Goal: Task Accomplishment & Management: Manage account settings

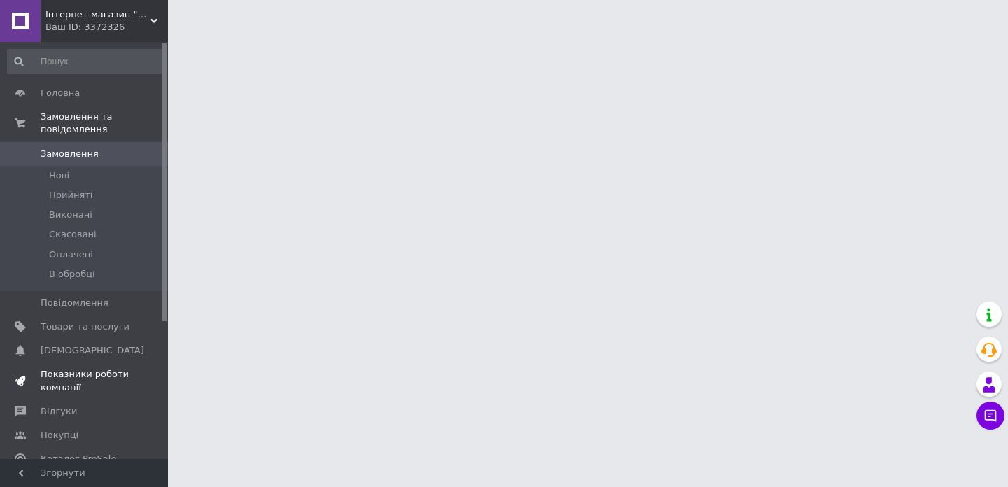
click at [101, 377] on span "Показники роботи компанії" at bounding box center [85, 380] width 89 height 25
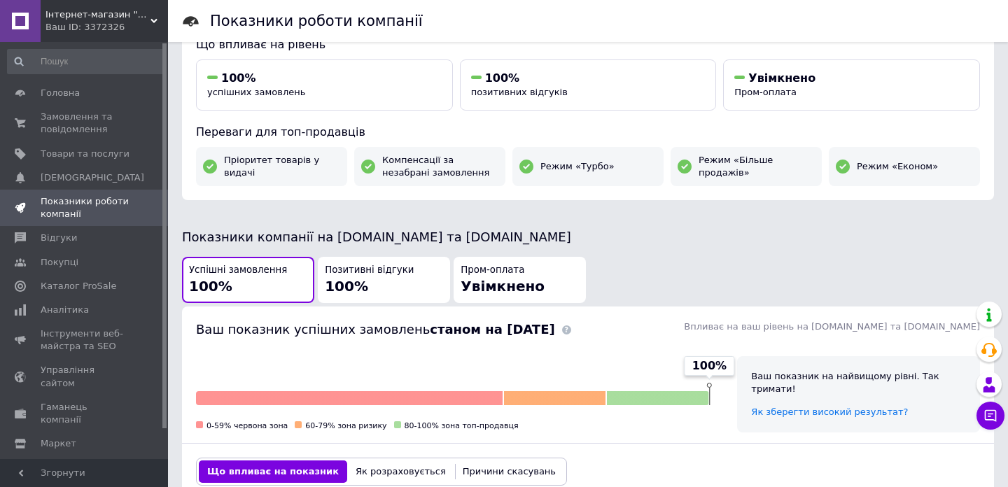
scroll to position [237, 0]
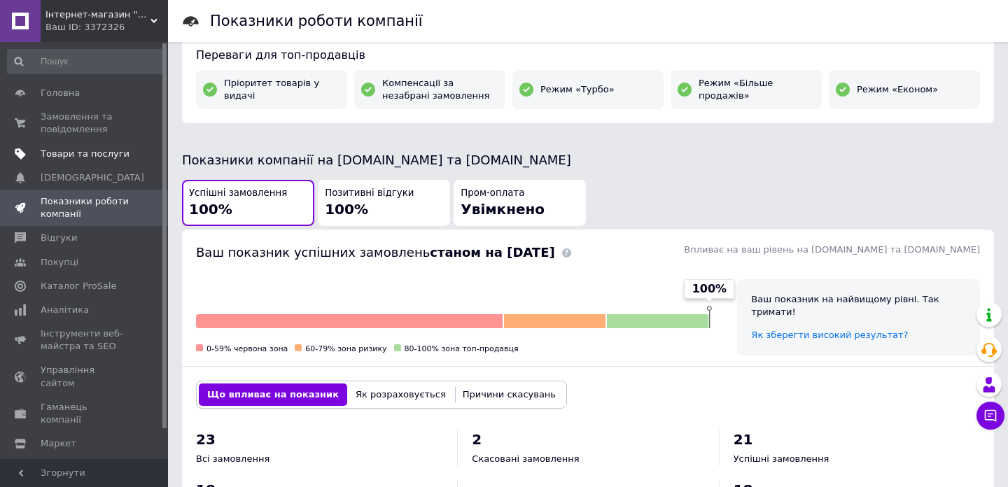
click at [83, 157] on span "Товари та послуги" at bounding box center [85, 154] width 89 height 13
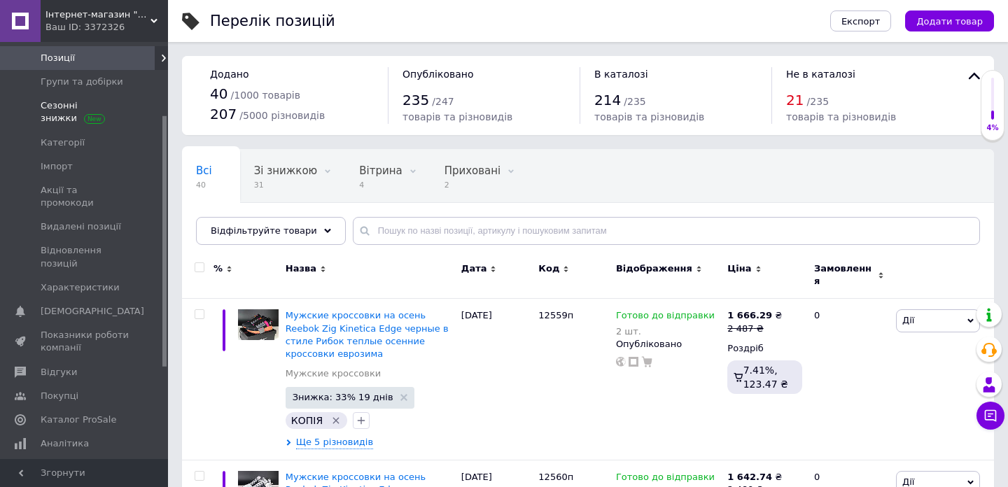
scroll to position [125, 0]
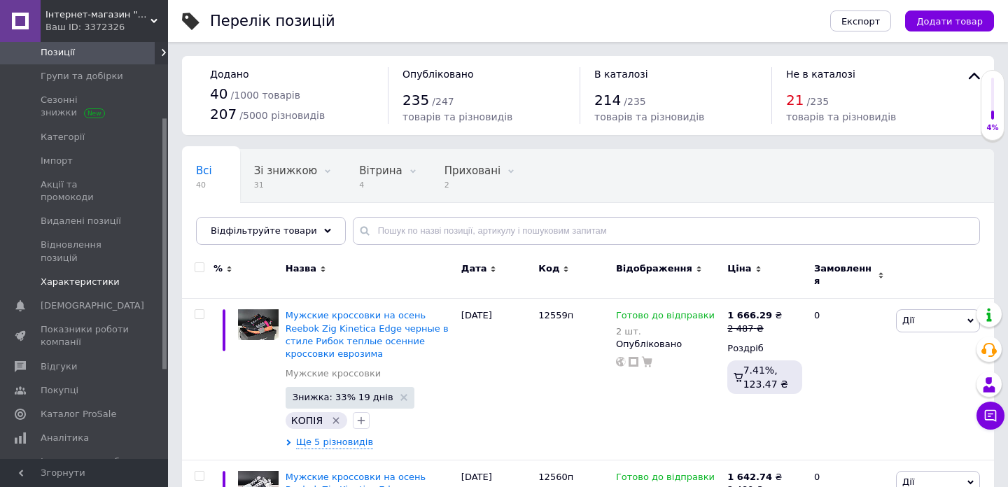
click at [80, 276] on span "Характеристики" at bounding box center [80, 282] width 79 height 13
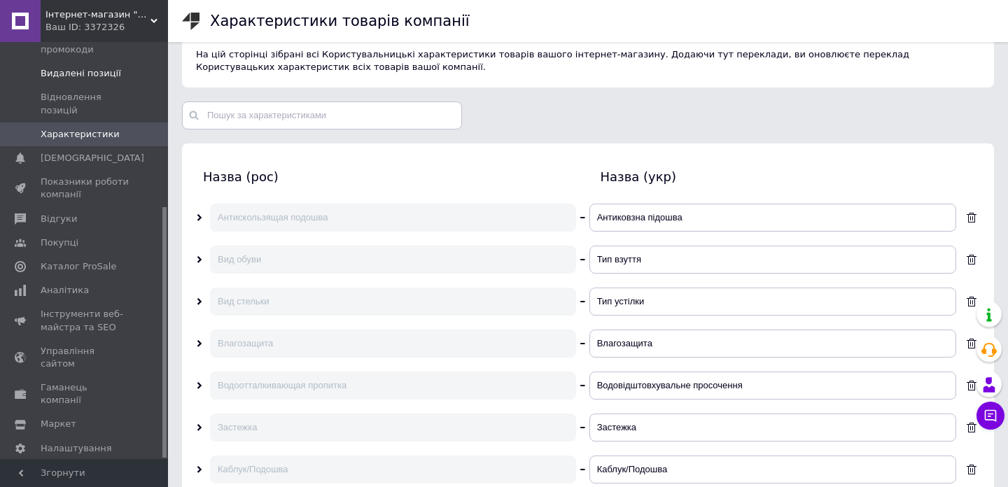
scroll to position [23, 0]
click at [61, 308] on span "Інструменти веб-майстра та SEO" at bounding box center [85, 320] width 89 height 25
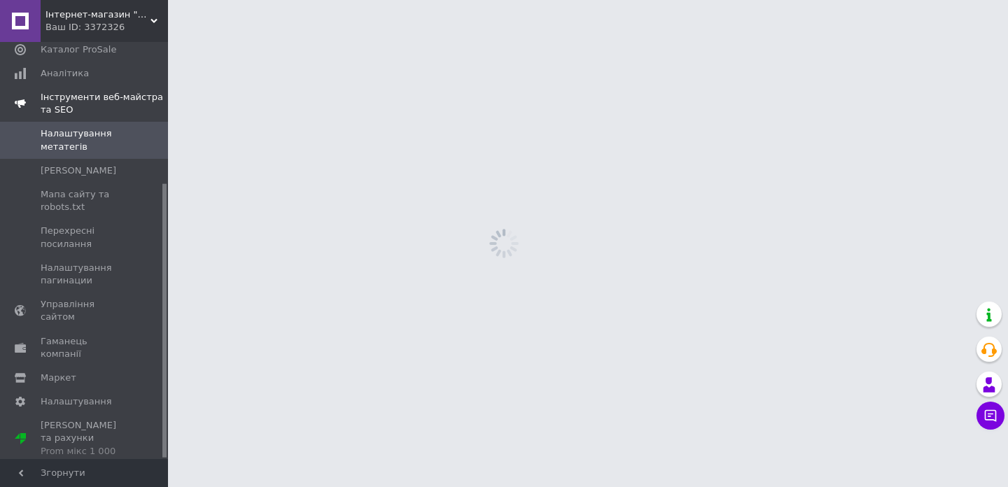
scroll to position [215, 0]
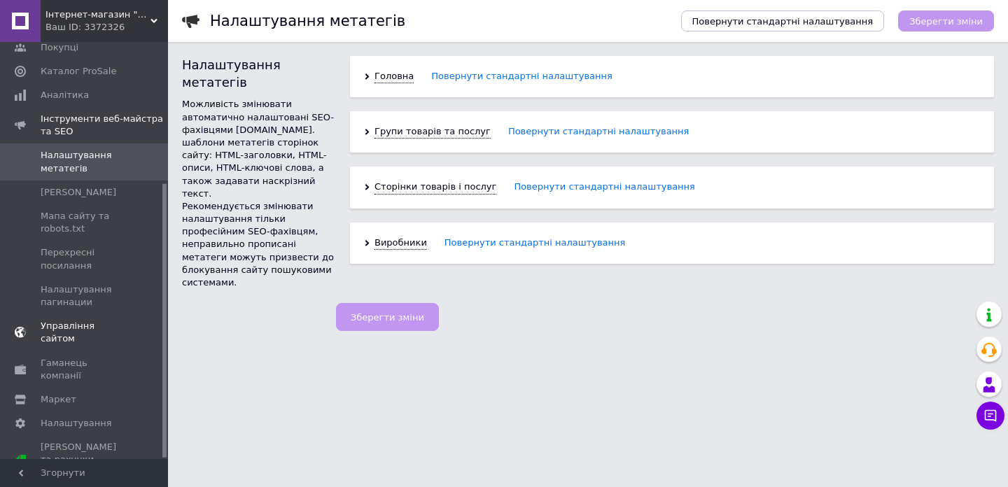
click at [64, 342] on span "Управління сайтом" at bounding box center [85, 332] width 89 height 25
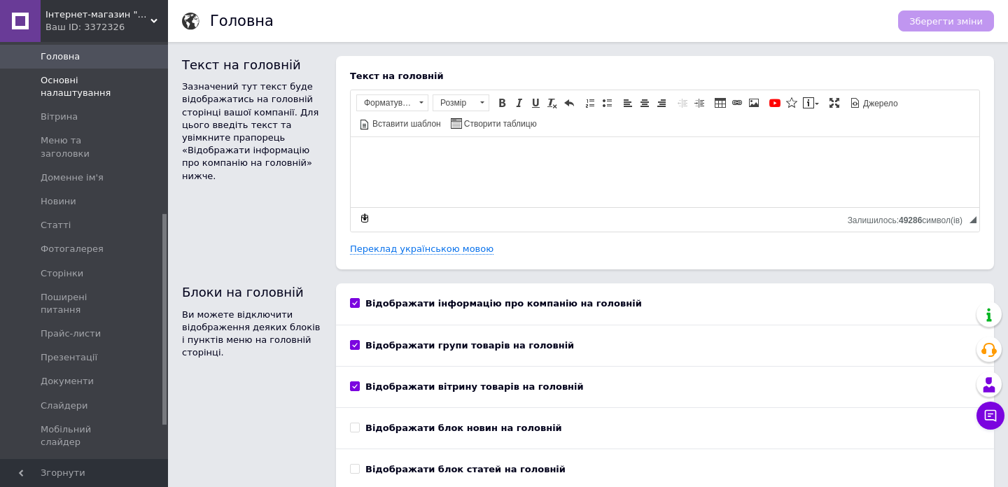
scroll to position [404, 0]
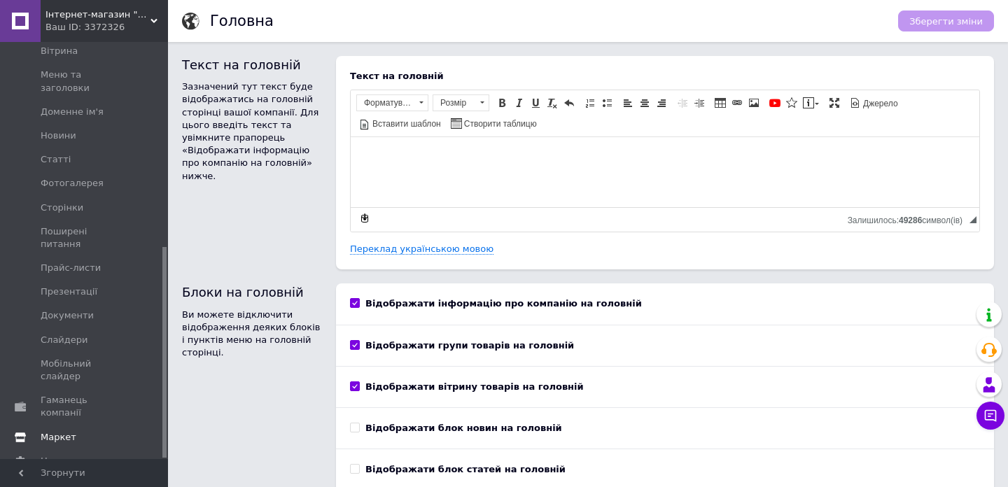
click at [83, 431] on span "Маркет" at bounding box center [85, 437] width 89 height 13
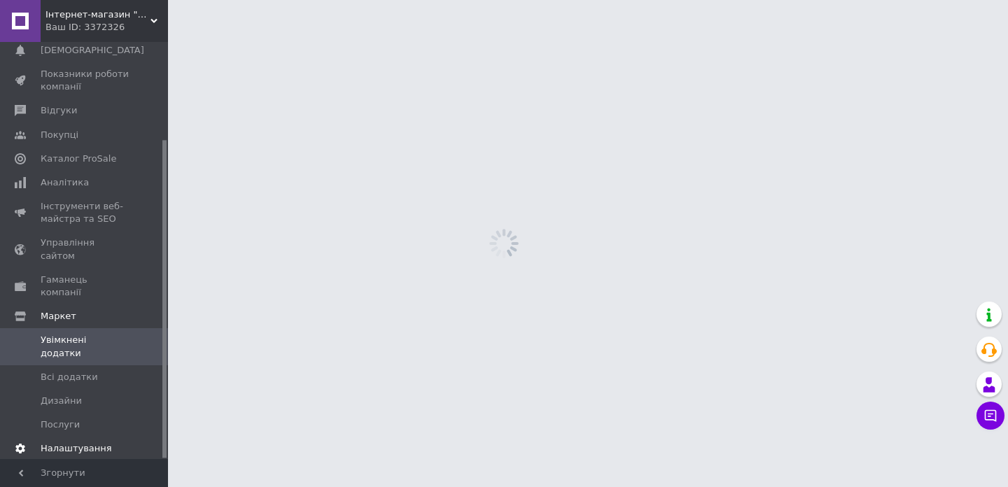
click at [80, 442] on span "Налаштування" at bounding box center [76, 448] width 71 height 13
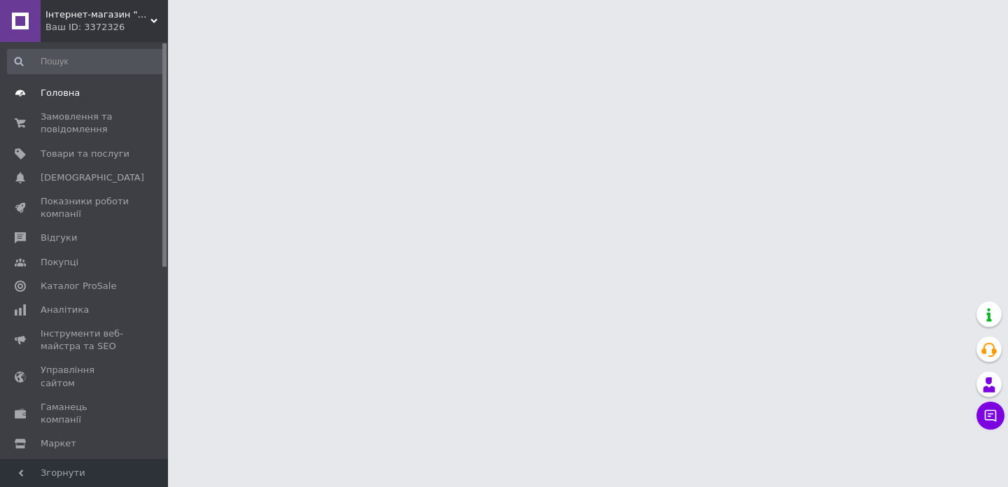
click at [53, 92] on span "Головна" at bounding box center [60, 93] width 39 height 13
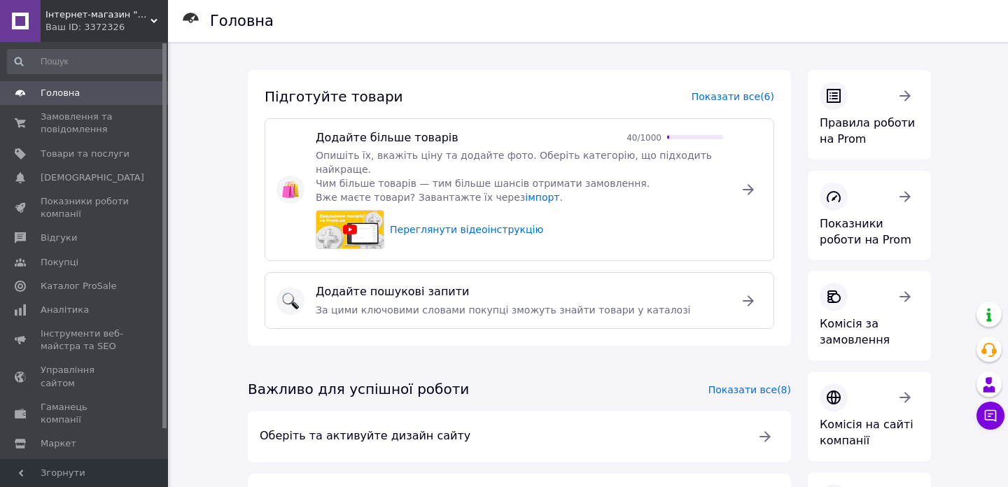
click at [117, 21] on div "Ваш ID: 3372326" at bounding box center [106, 27] width 122 height 13
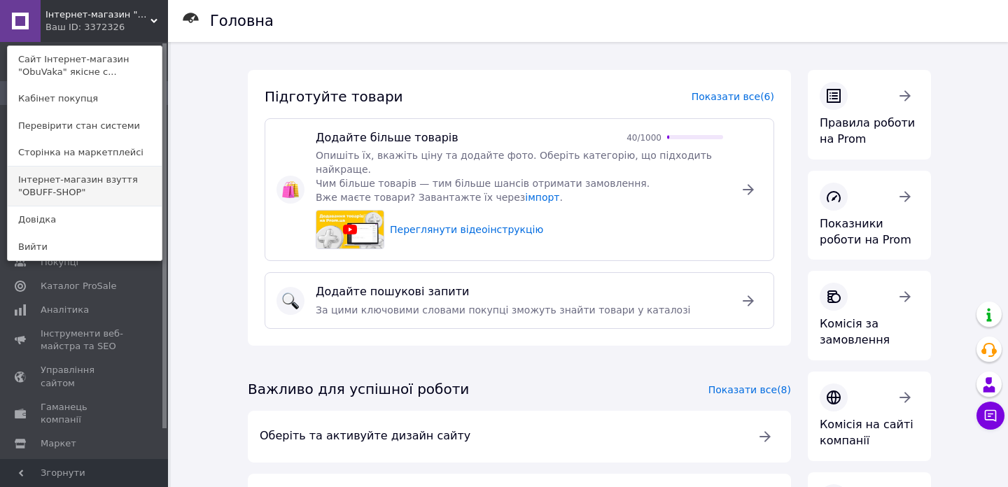
click at [91, 192] on link "Інтернет-магазин взуття "OBUFF-SHOP"" at bounding box center [85, 186] width 154 height 39
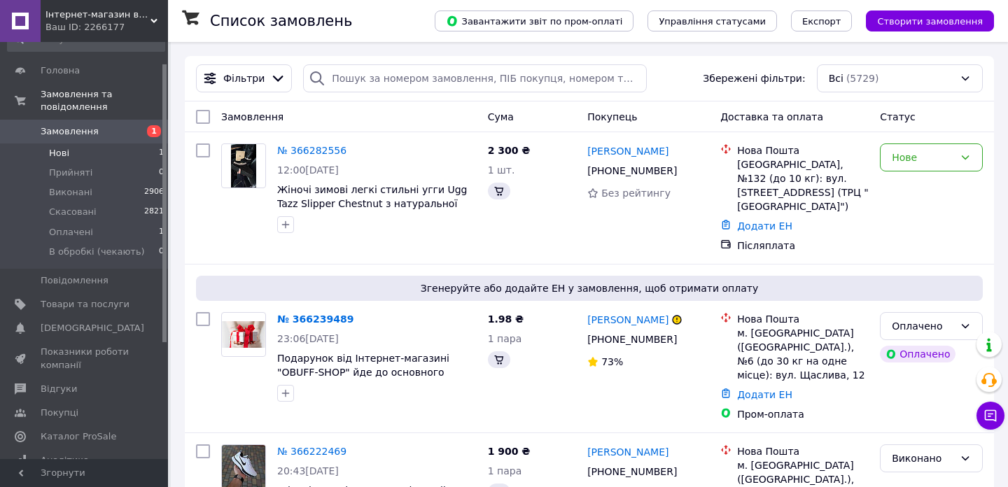
scroll to position [50, 0]
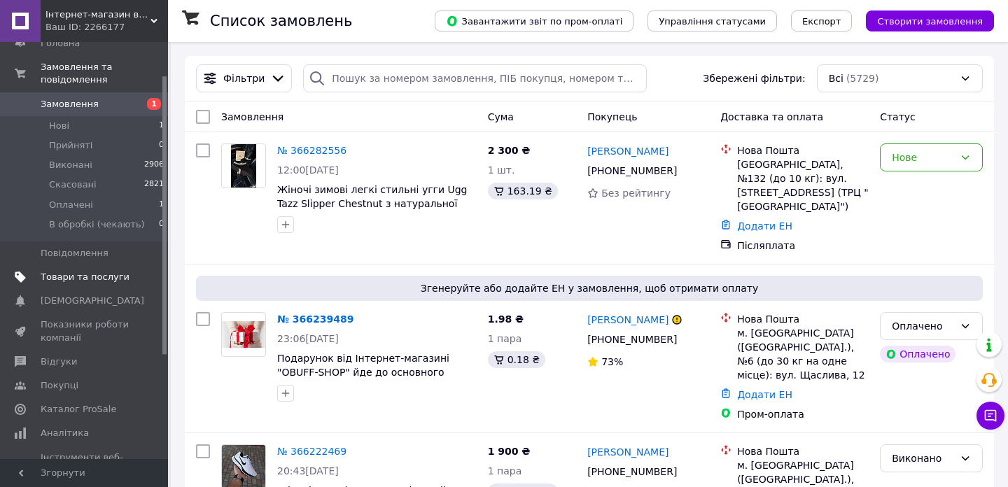
click at [78, 272] on span "Товари та послуги" at bounding box center [85, 277] width 89 height 13
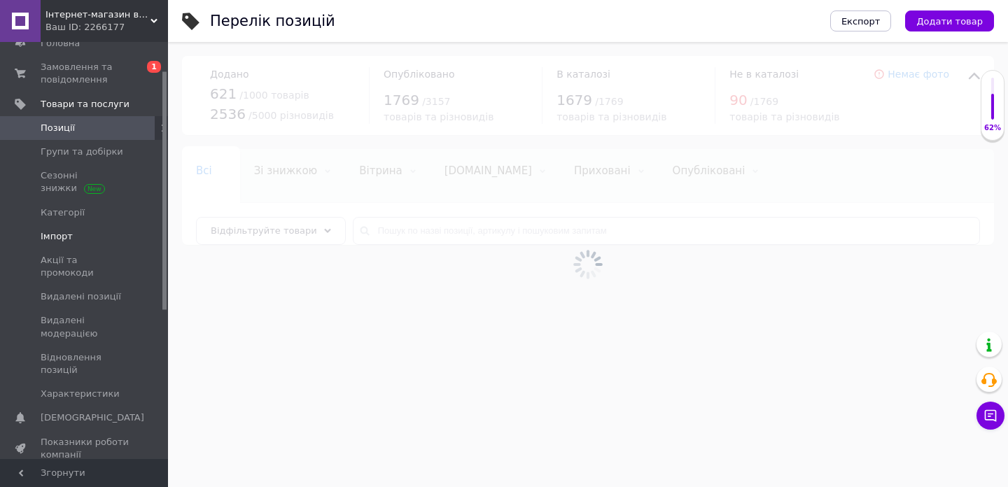
click at [84, 239] on span "Імпорт" at bounding box center [85, 236] width 89 height 13
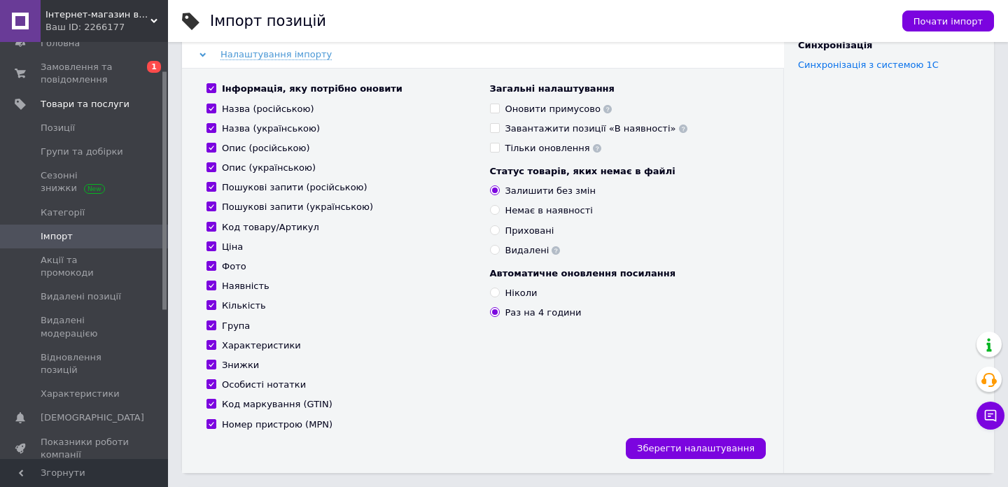
scroll to position [302, 0]
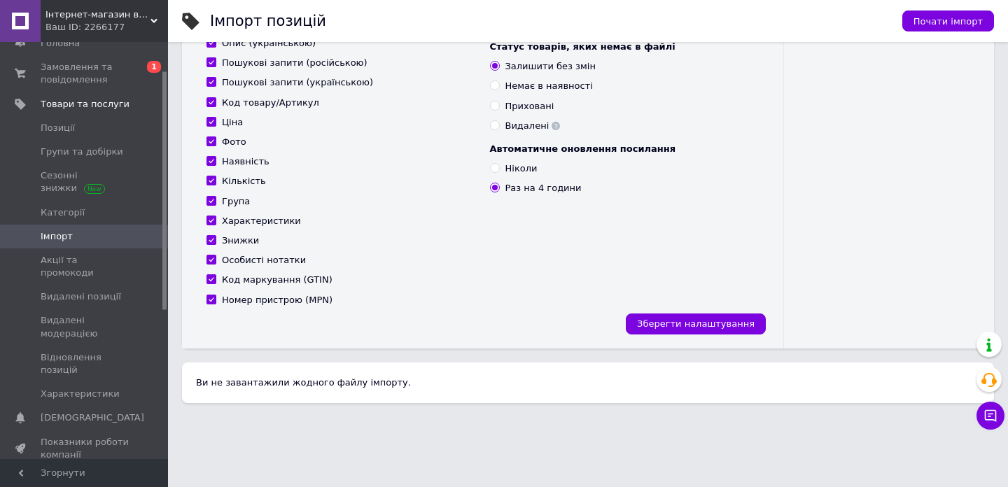
click at [317, 386] on div "Ви не завантажили жодного файлу імпорту." at bounding box center [588, 383] width 812 height 41
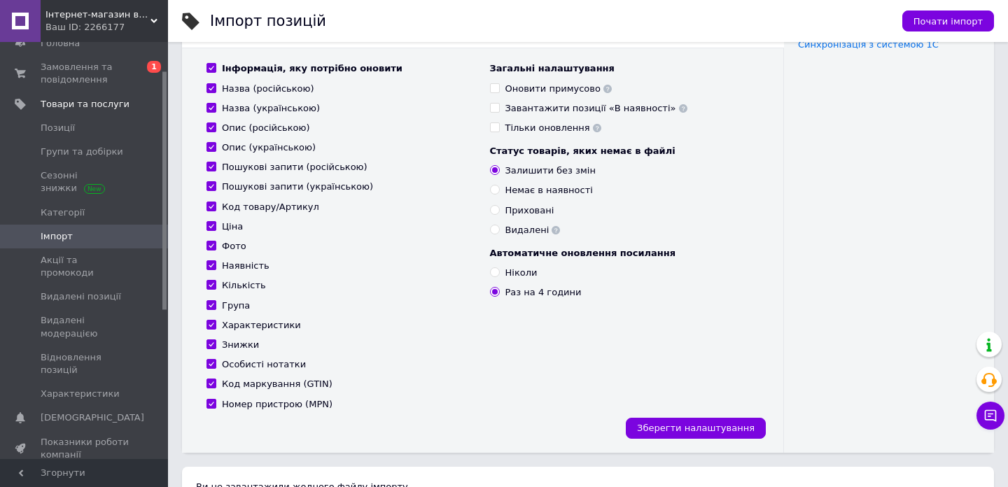
scroll to position [0, 0]
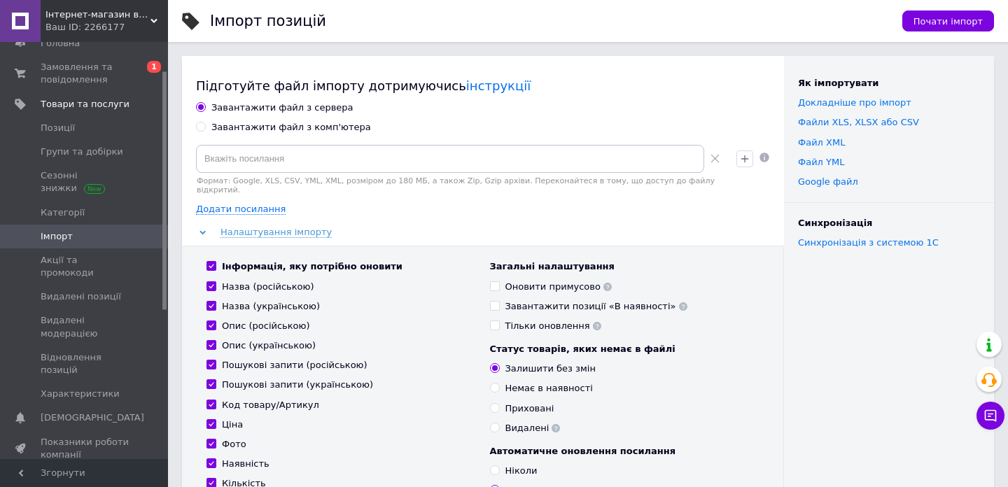
click at [904, 19] on div "Почати імпорт" at bounding box center [941, 21] width 106 height 42
click at [930, 20] on span "Почати імпорт" at bounding box center [947, 21] width 69 height 10
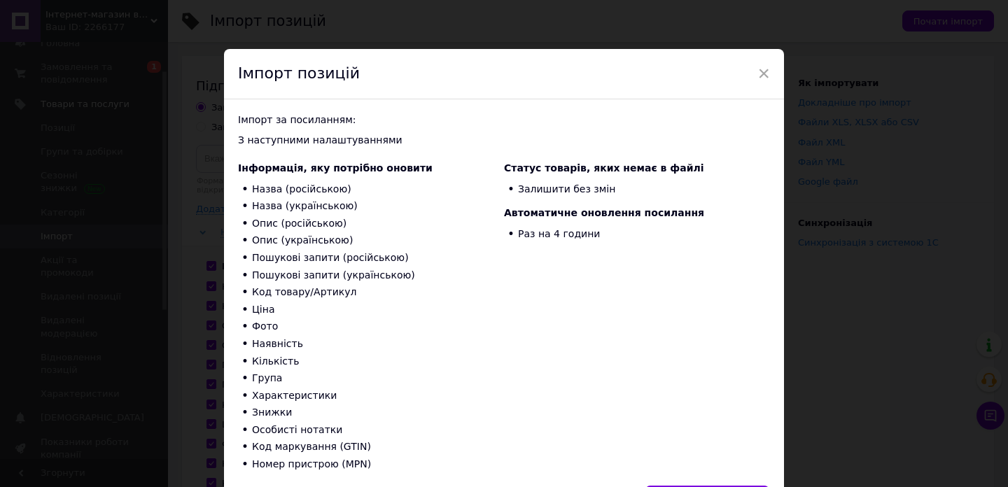
scroll to position [89, 0]
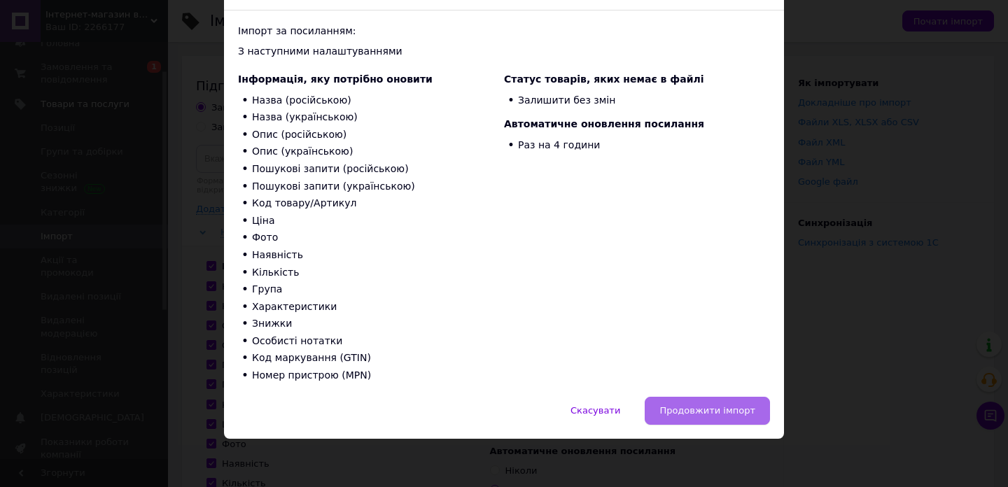
click at [684, 397] on button "Продовжити імпорт" at bounding box center [707, 411] width 125 height 28
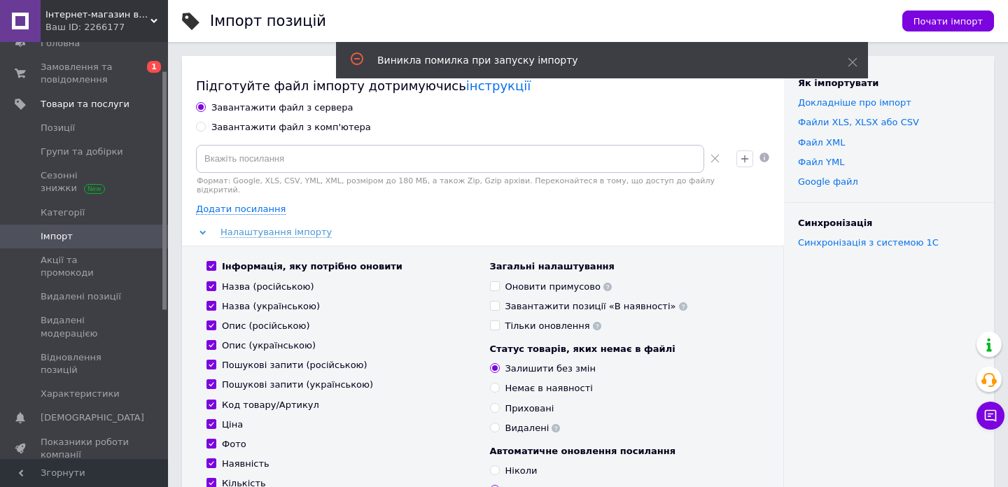
click at [316, 124] on div "Завантажити файл з комп'ютера" at bounding box center [291, 127] width 160 height 13
click at [205, 124] on input "Завантажити файл з комп'ютера" at bounding box center [200, 126] width 9 height 9
radio input "true"
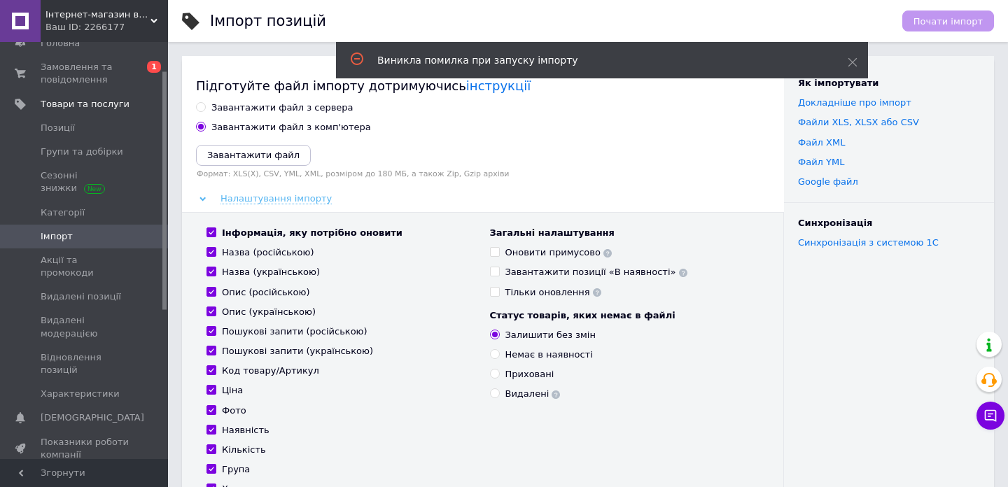
click at [248, 199] on span "Налаштування імпорту" at bounding box center [275, 198] width 111 height 11
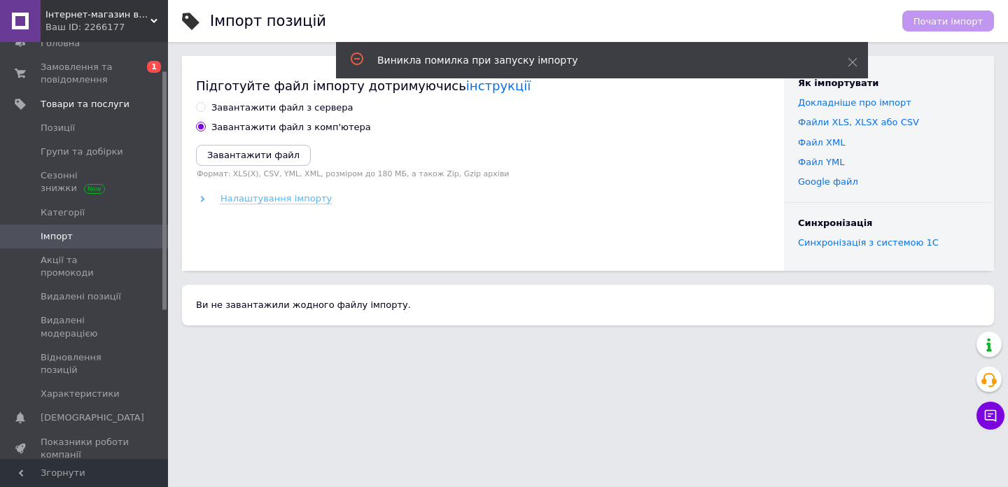
click at [248, 199] on span "Налаштування імпорту" at bounding box center [275, 198] width 111 height 11
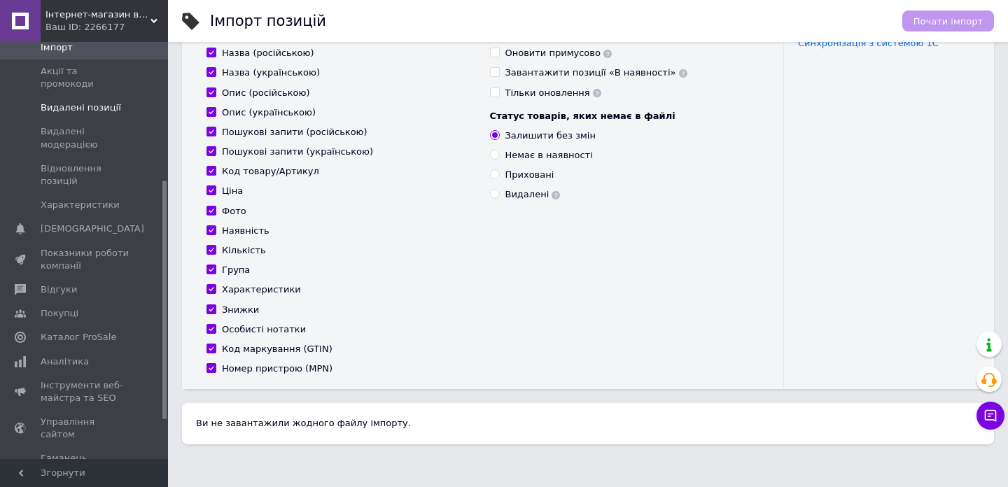
scroll to position [246, 0]
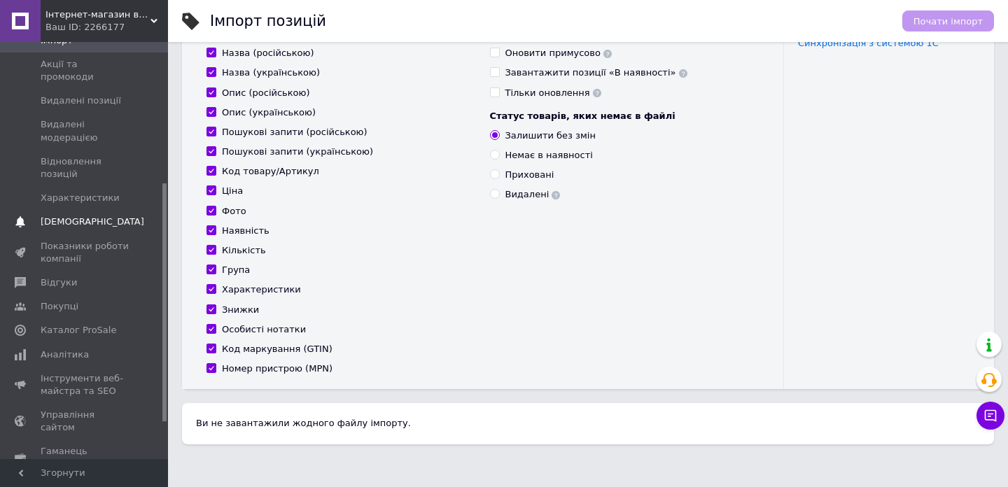
click at [97, 210] on link "Сповіщення 0 0" at bounding box center [86, 222] width 172 height 24
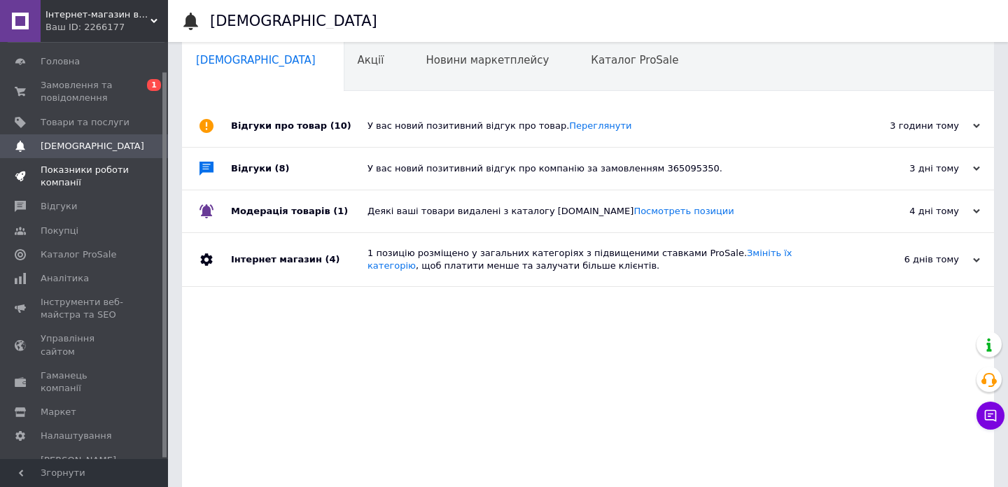
scroll to position [18, 0]
click at [118, 188] on span "Показники роботи компанії" at bounding box center [85, 176] width 89 height 25
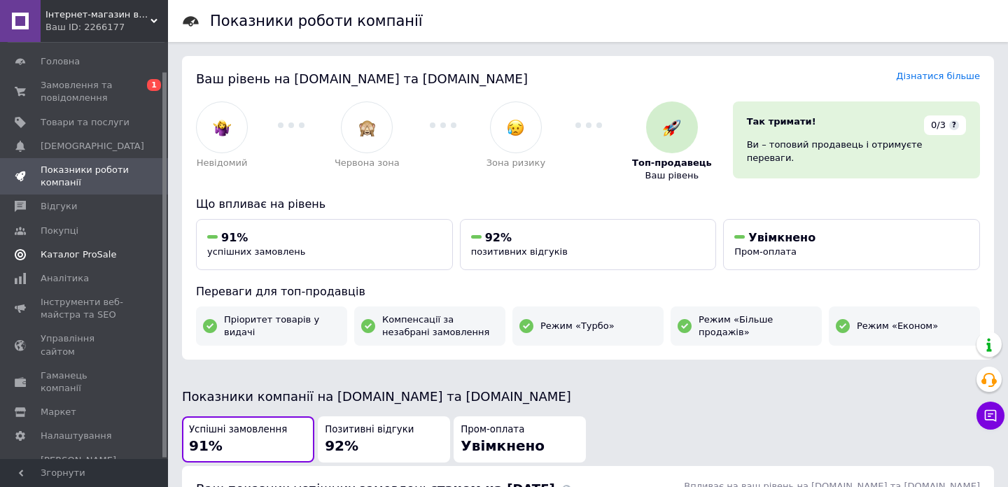
click at [108, 248] on span "Каталог ProSale" at bounding box center [79, 254] width 76 height 13
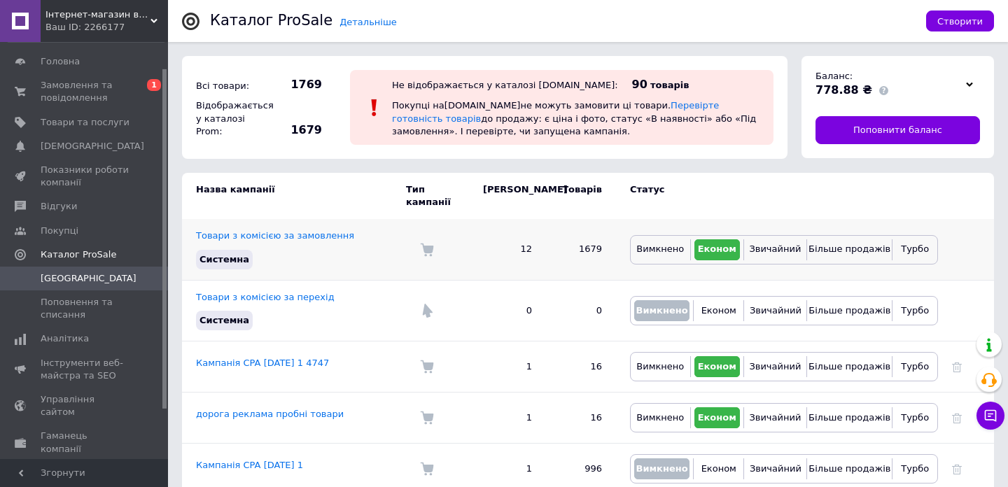
scroll to position [8, 0]
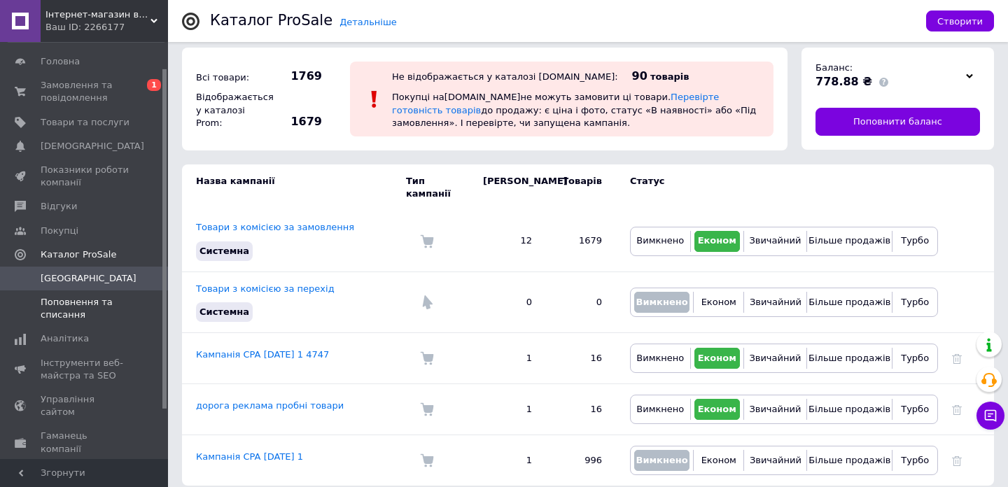
click at [122, 312] on span "Поповнення та списання" at bounding box center [85, 308] width 89 height 25
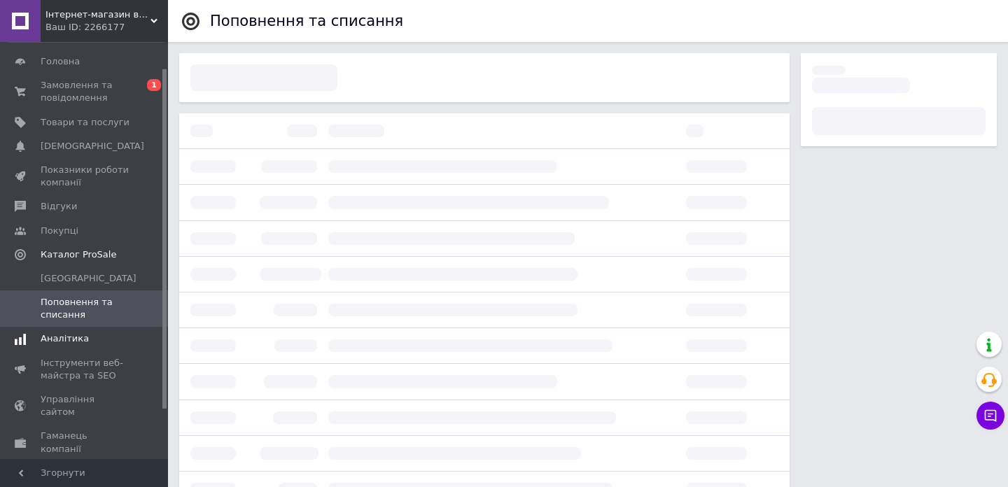
click at [108, 337] on span "Аналітика" at bounding box center [85, 338] width 89 height 13
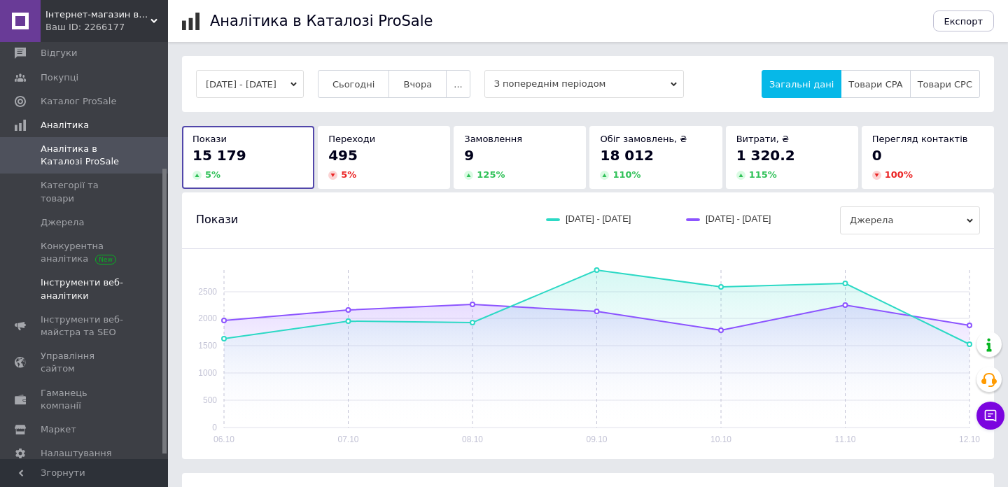
scroll to position [189, 0]
click at [99, 346] on span "Управління сайтом" at bounding box center [85, 358] width 89 height 25
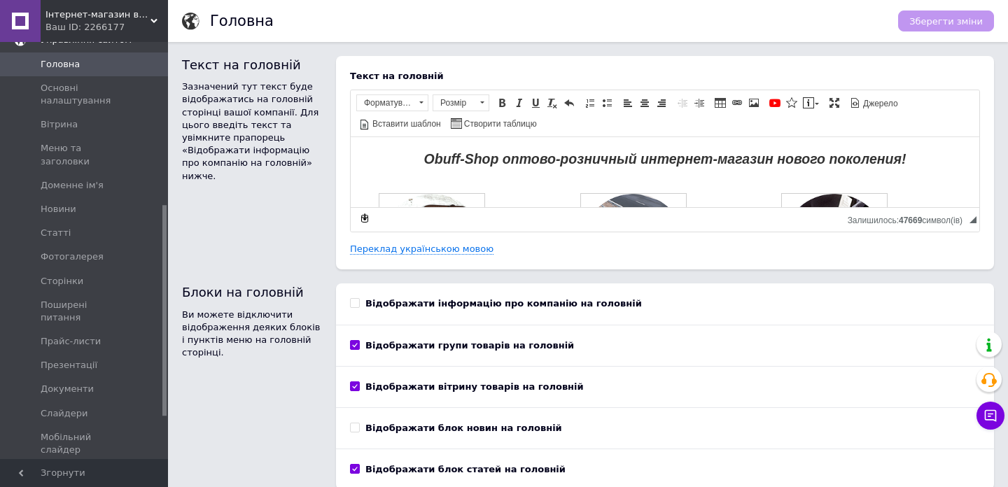
scroll to position [321, 0]
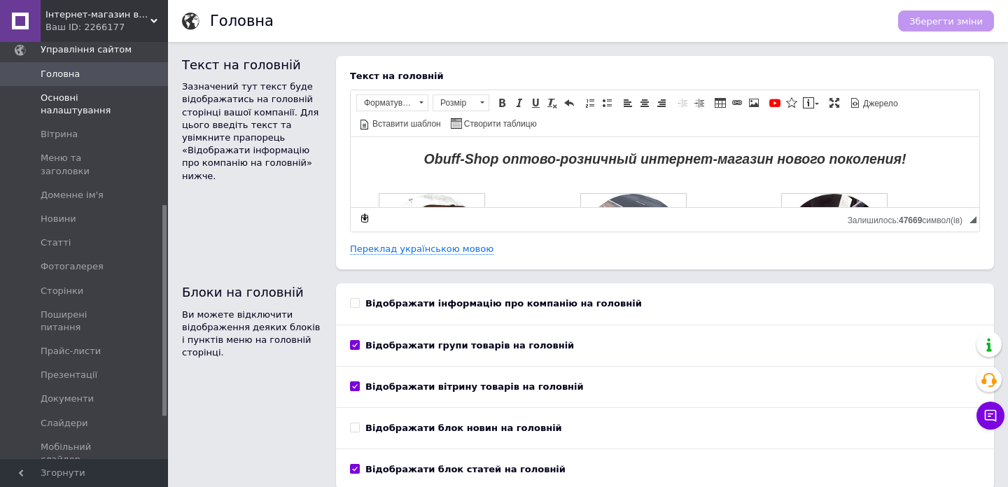
click at [85, 116] on span "Основні налаштування" at bounding box center [85, 104] width 89 height 25
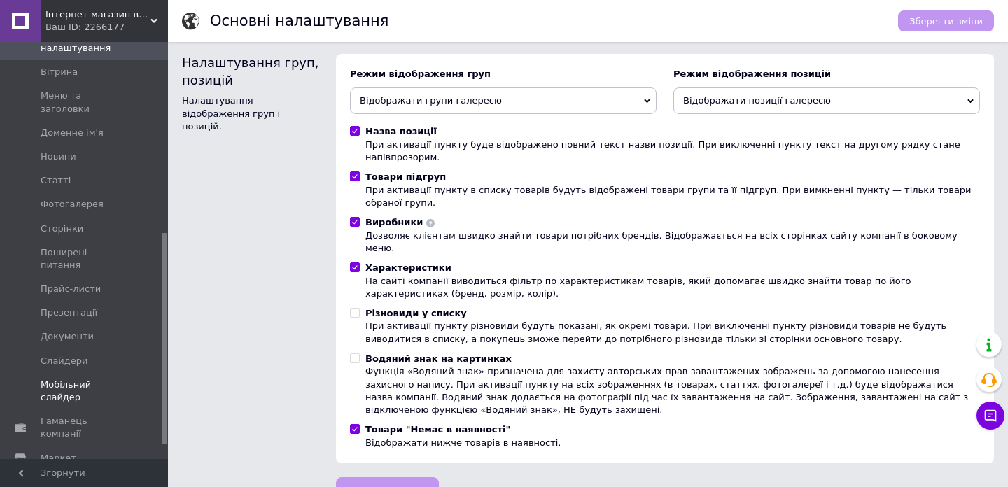
scroll to position [404, 0]
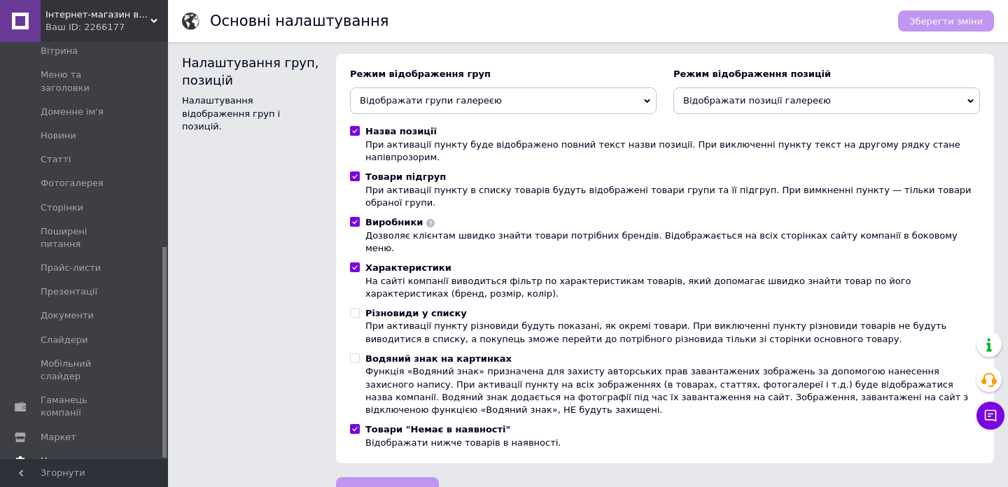
click at [92, 455] on span "Налаштування" at bounding box center [76, 461] width 71 height 13
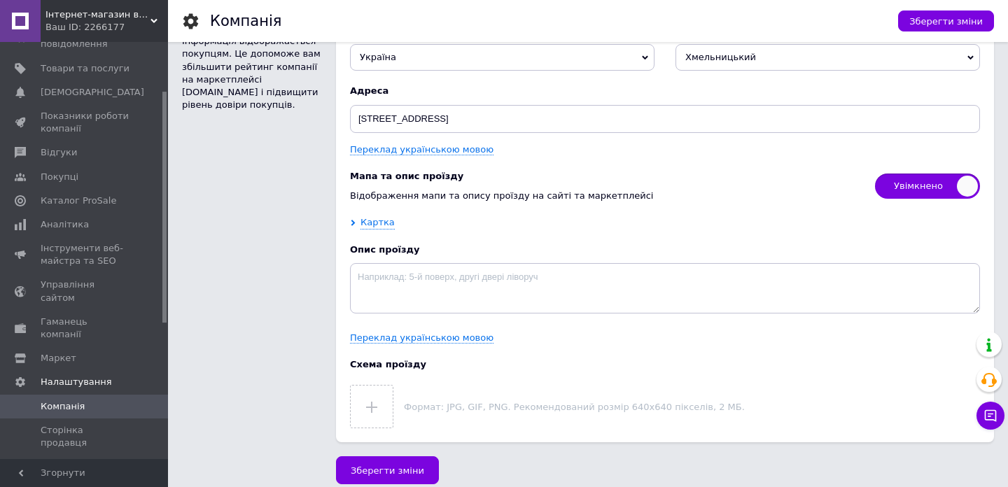
scroll to position [84, 0]
click at [84, 353] on span "Маркет" at bounding box center [85, 359] width 89 height 13
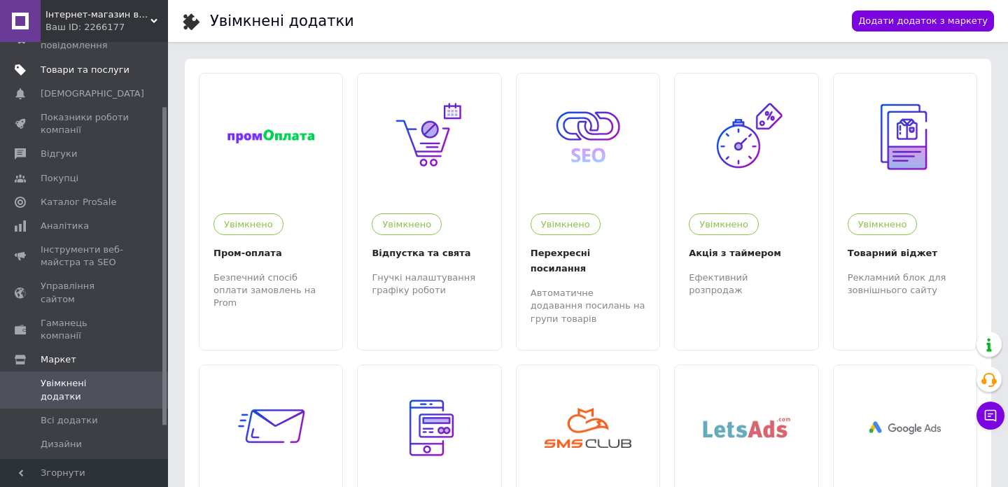
click at [68, 72] on span "Товари та послуги" at bounding box center [85, 70] width 89 height 13
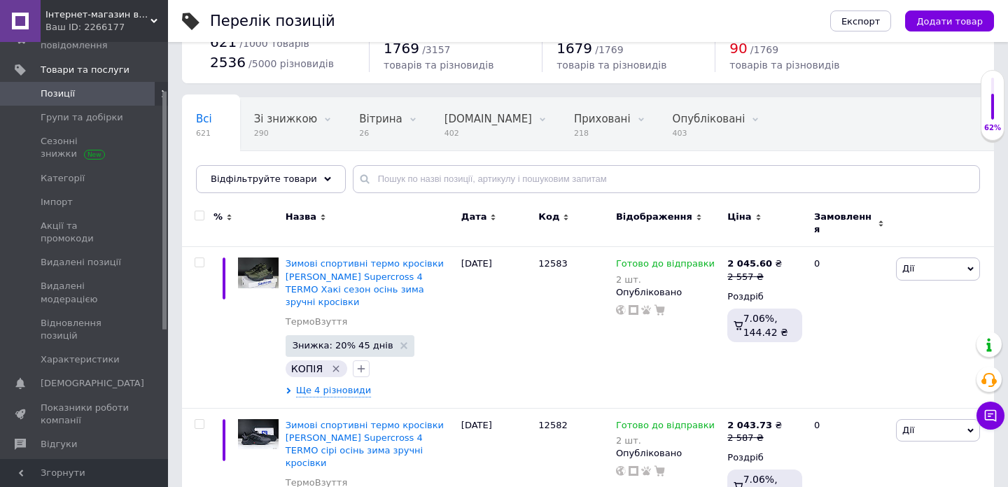
scroll to position [81, 0]
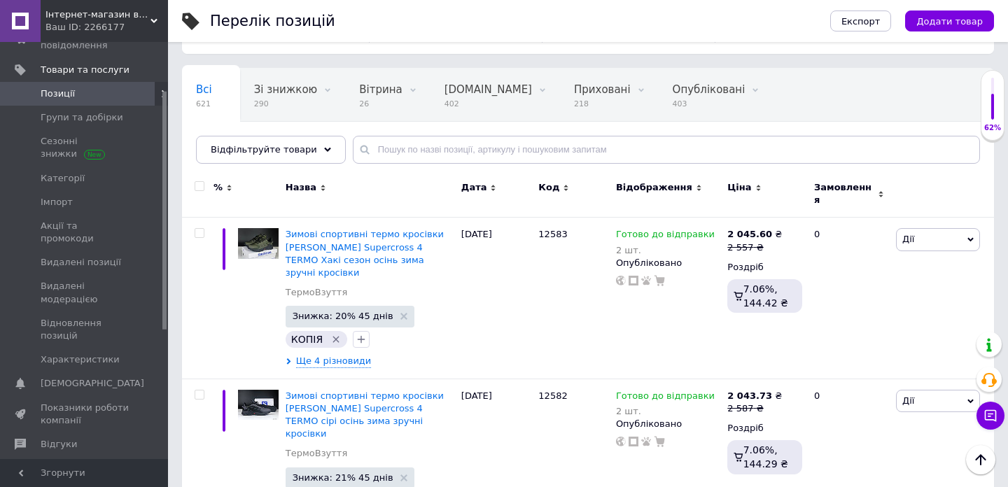
click at [490, 190] on icon at bounding box center [493, 188] width 6 height 6
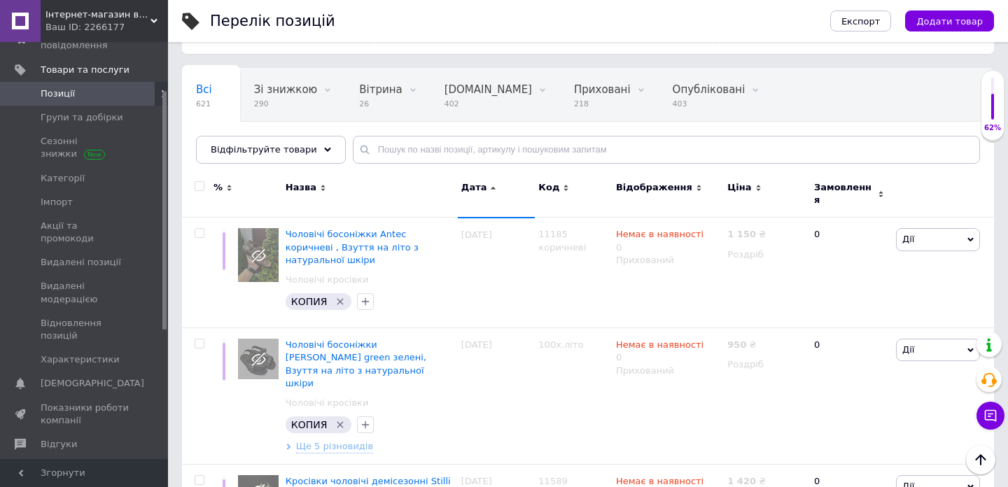
click at [483, 188] on span "Дата" at bounding box center [474, 187] width 26 height 13
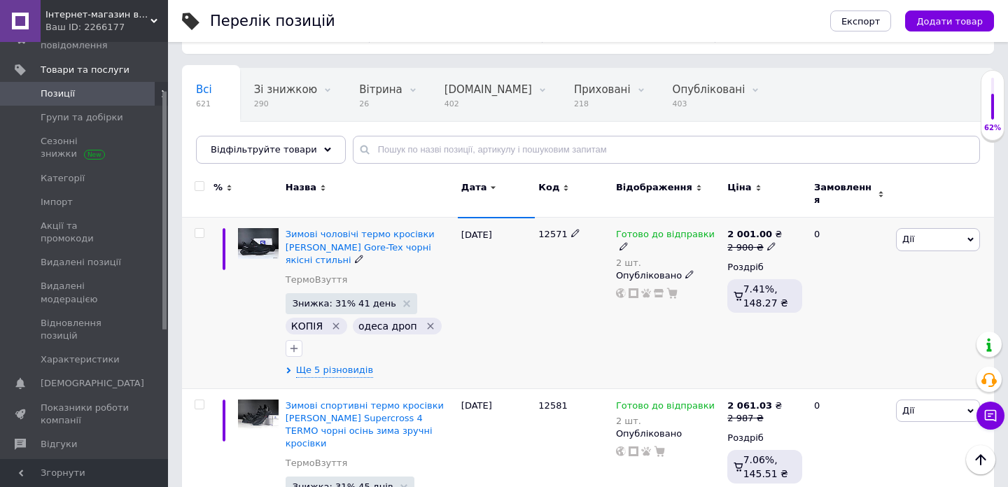
click at [199, 229] on input "checkbox" at bounding box center [199, 233] width 9 height 9
checkbox input "true"
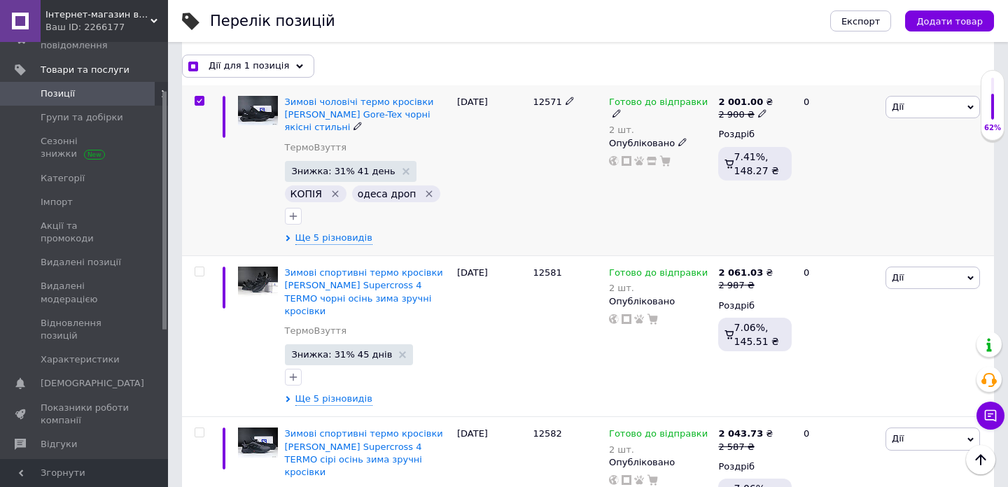
scroll to position [225, 0]
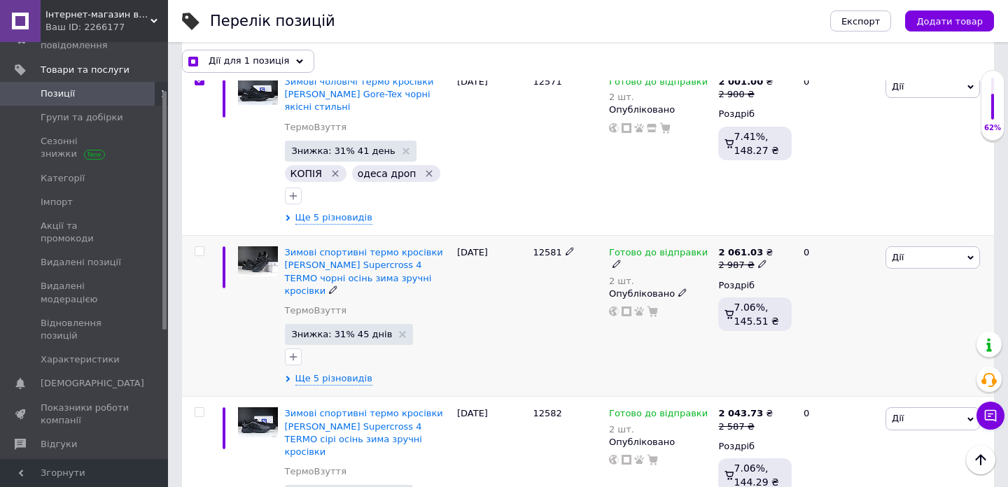
click at [196, 247] on input "checkbox" at bounding box center [199, 251] width 9 height 9
checkbox input "true"
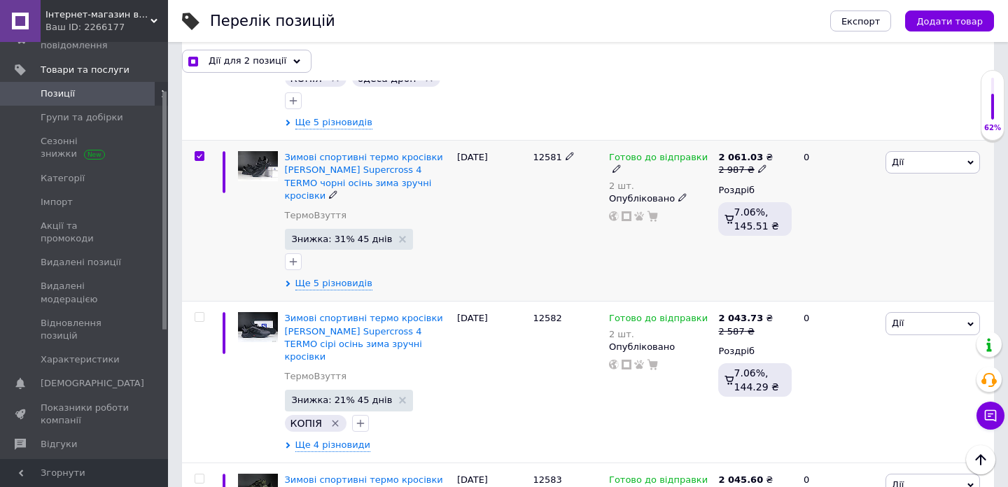
scroll to position [381, 0]
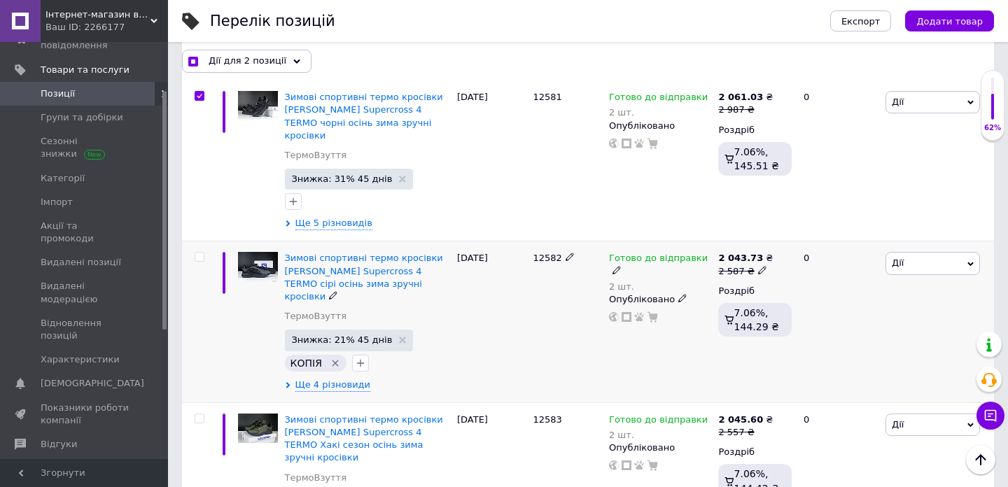
click at [198, 253] on input "checkbox" at bounding box center [199, 257] width 9 height 9
checkbox input "true"
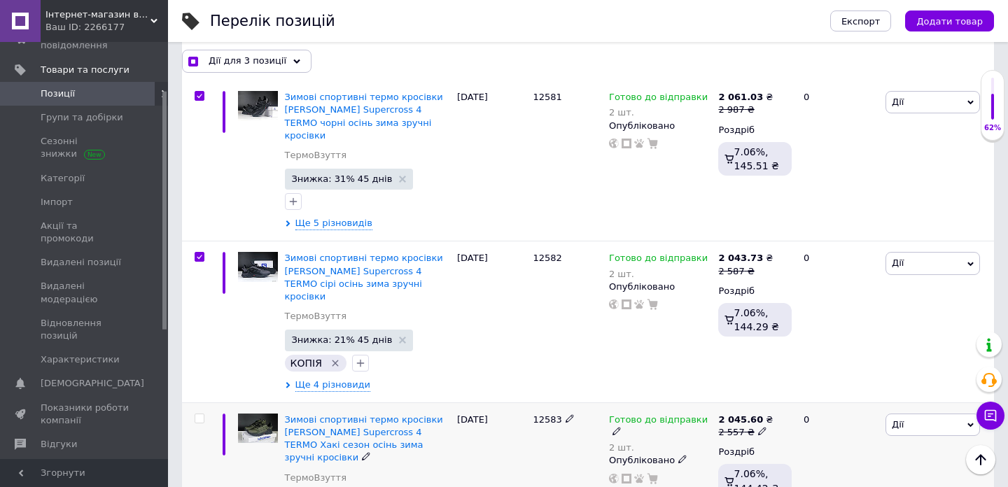
click at [201, 414] on input "checkbox" at bounding box center [199, 418] width 9 height 9
checkbox input "true"
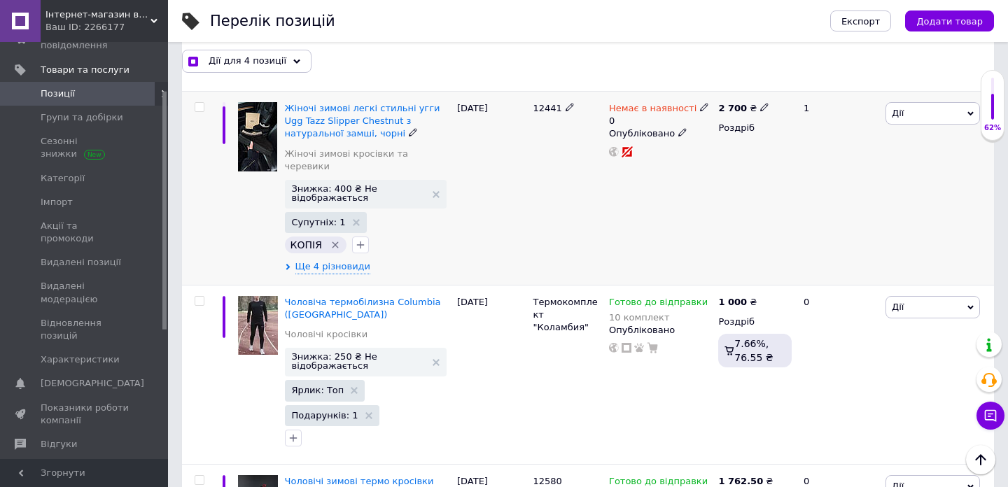
scroll to position [891, 0]
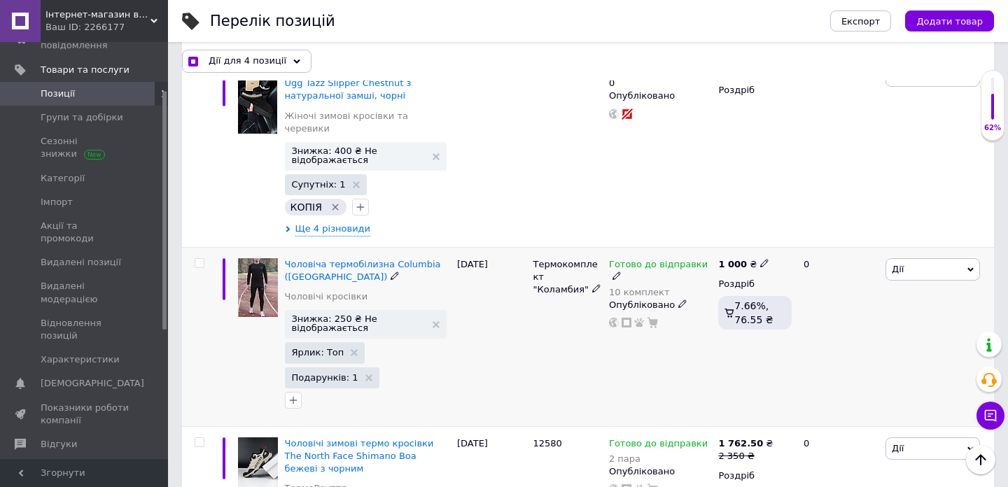
click at [200, 259] on input "checkbox" at bounding box center [199, 263] width 9 height 9
checkbox input "true"
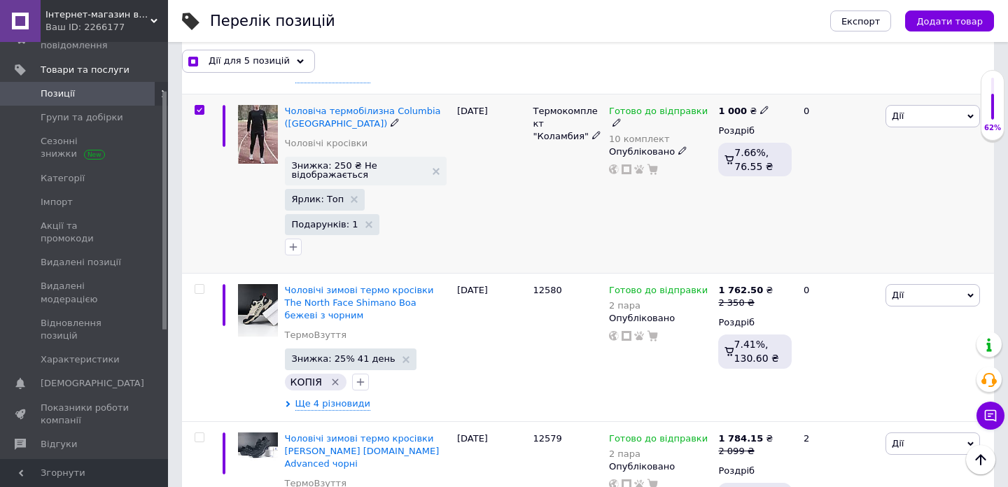
scroll to position [1045, 0]
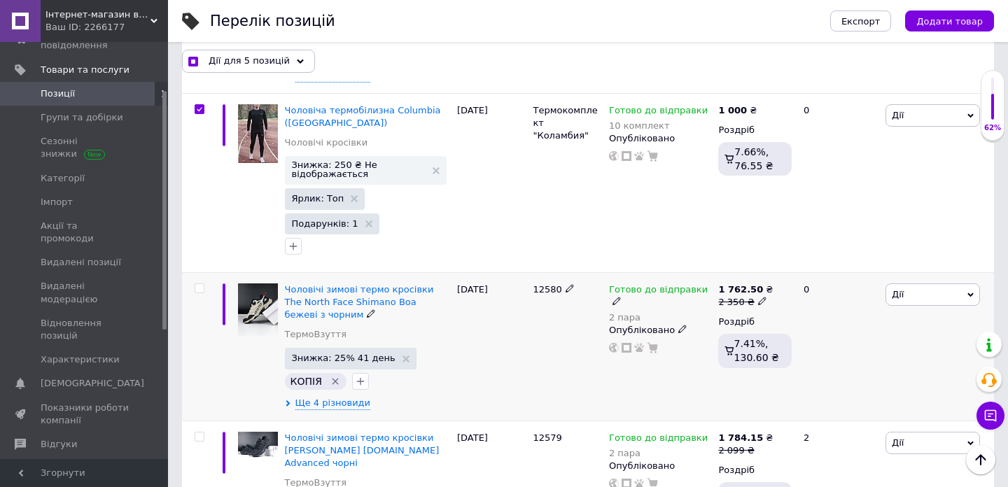
click at [199, 284] on input "checkbox" at bounding box center [199, 288] width 9 height 9
checkbox input "true"
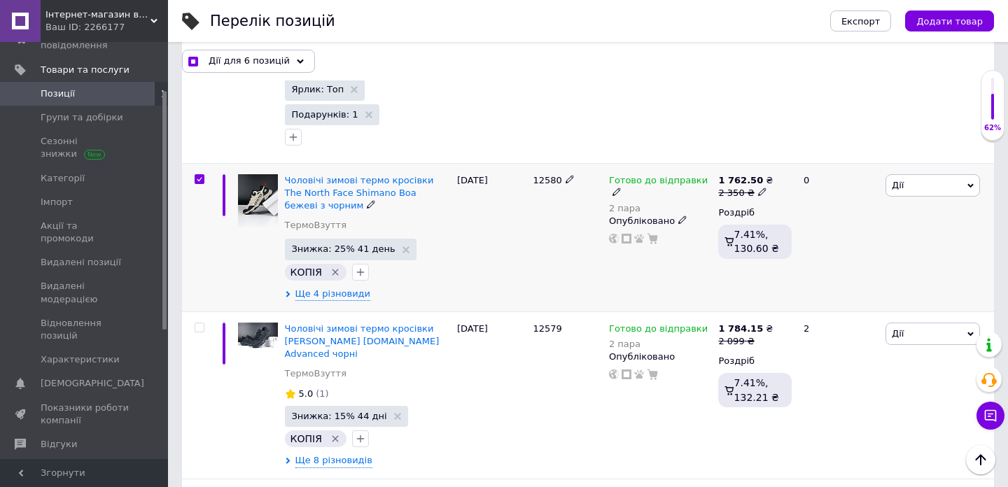
scroll to position [1256, 0]
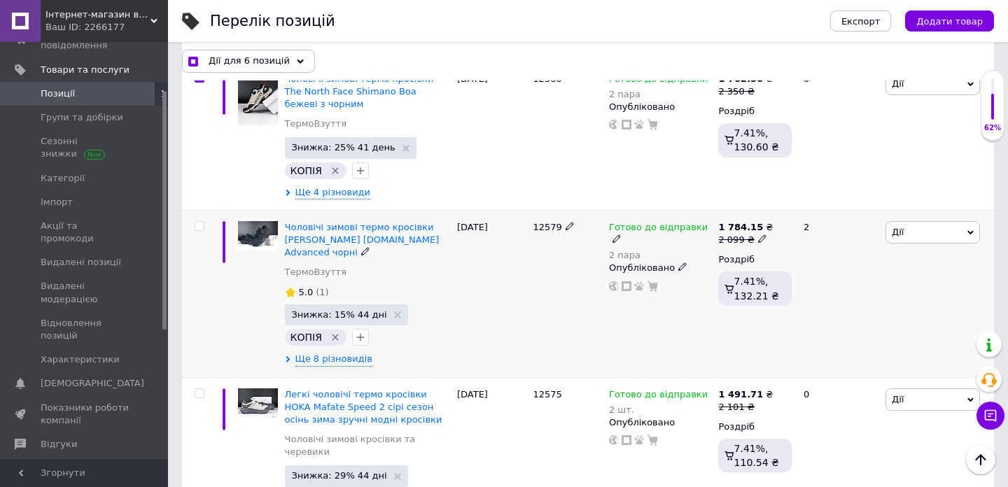
click at [202, 222] on input "checkbox" at bounding box center [199, 226] width 9 height 9
checkbox input "true"
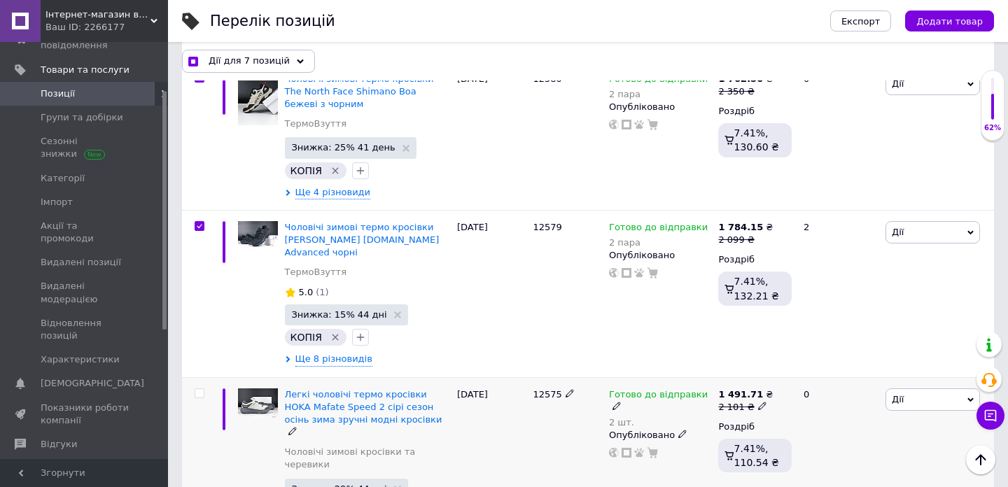
click at [197, 389] on input "checkbox" at bounding box center [199, 393] width 9 height 9
checkbox input "true"
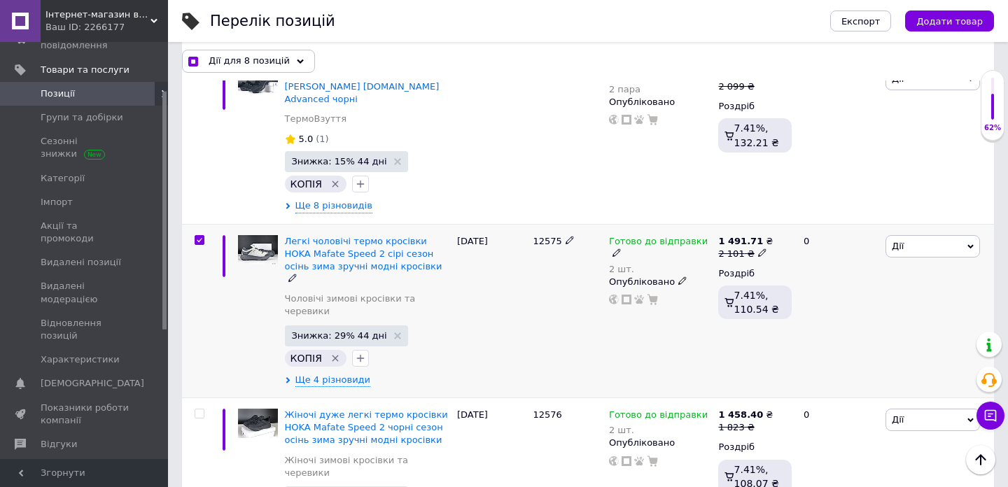
scroll to position [1507, 0]
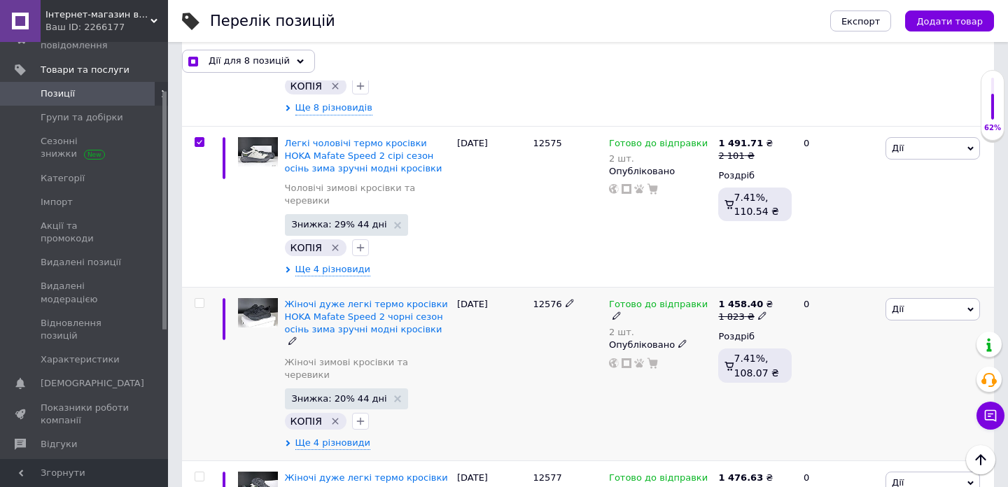
click at [200, 299] on input "checkbox" at bounding box center [199, 303] width 9 height 9
checkbox input "true"
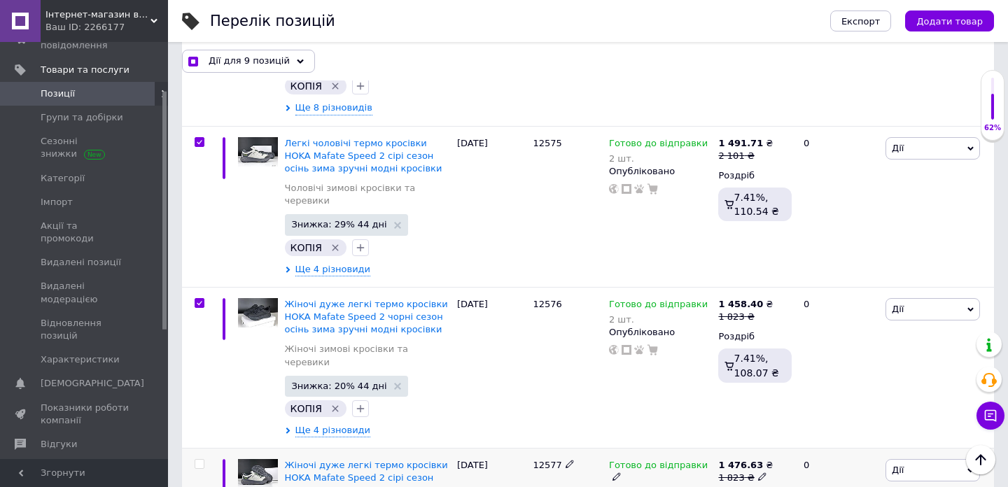
click at [199, 459] on span at bounding box center [200, 464] width 10 height 10
click at [199, 460] on input "checkbox" at bounding box center [199, 464] width 9 height 9
checkbox input "true"
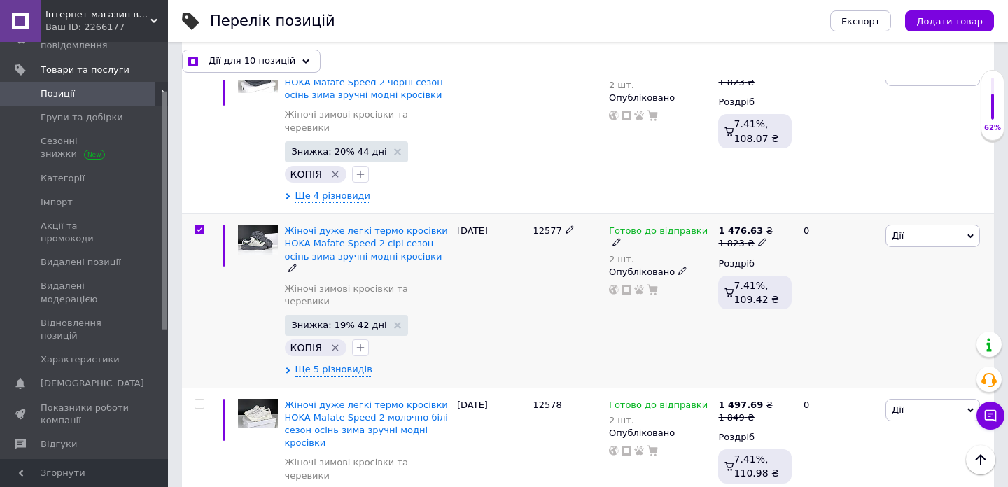
scroll to position [1841, 0]
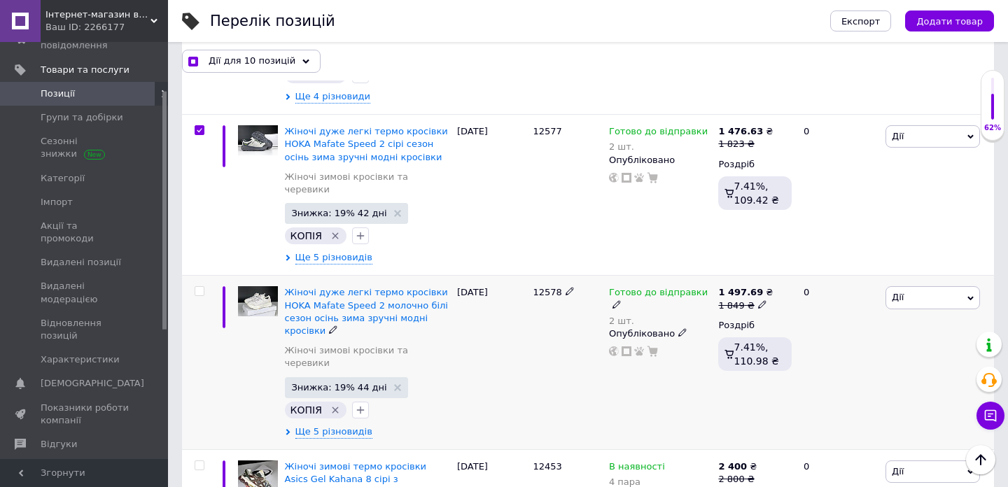
click at [203, 287] on input "checkbox" at bounding box center [199, 291] width 9 height 9
checkbox input "true"
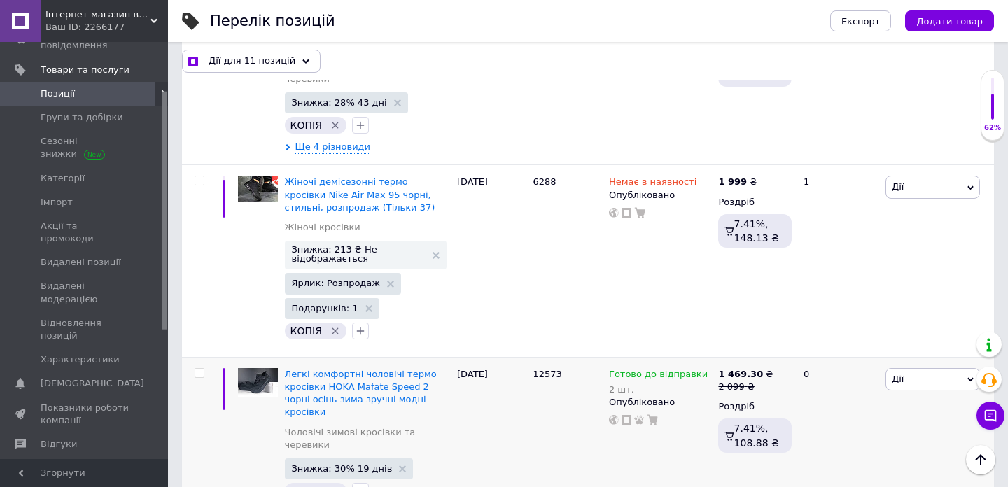
scroll to position [2654, 0]
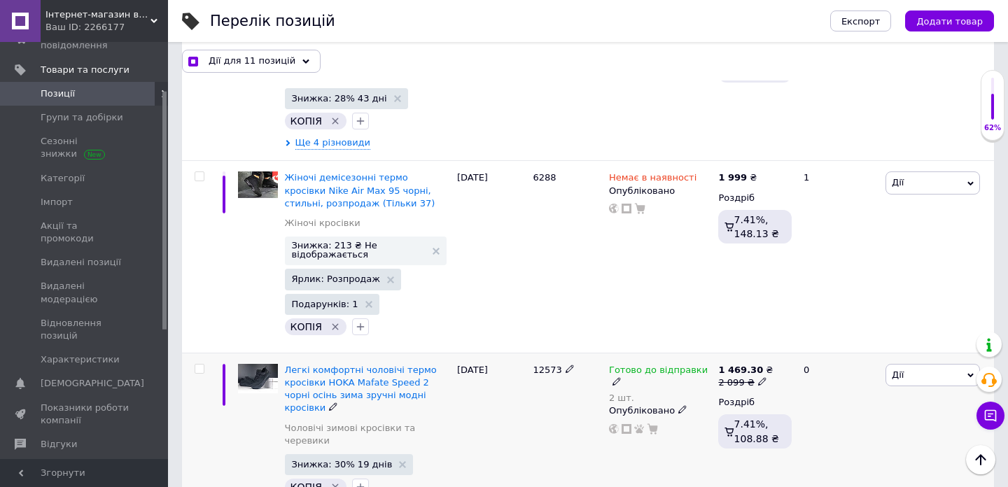
click at [202, 365] on input "checkbox" at bounding box center [199, 369] width 9 height 9
checkbox input "true"
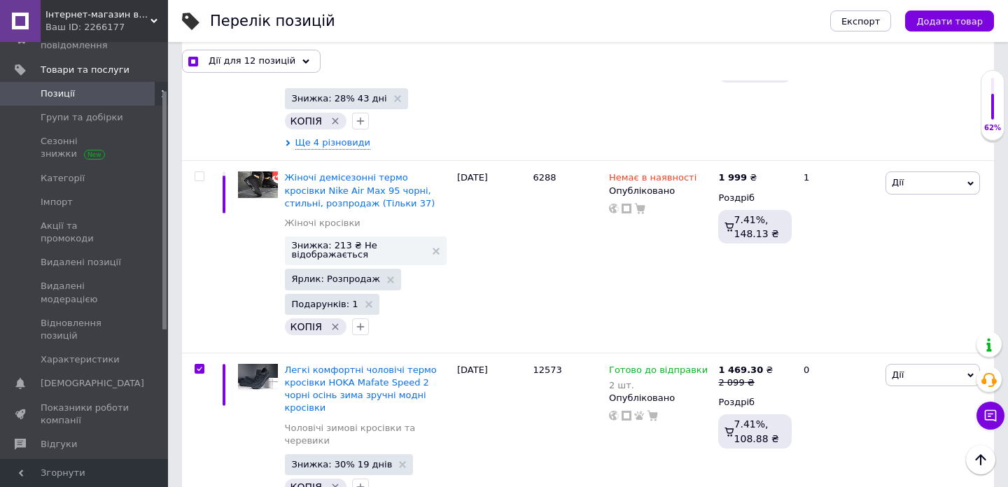
checkbox input "true"
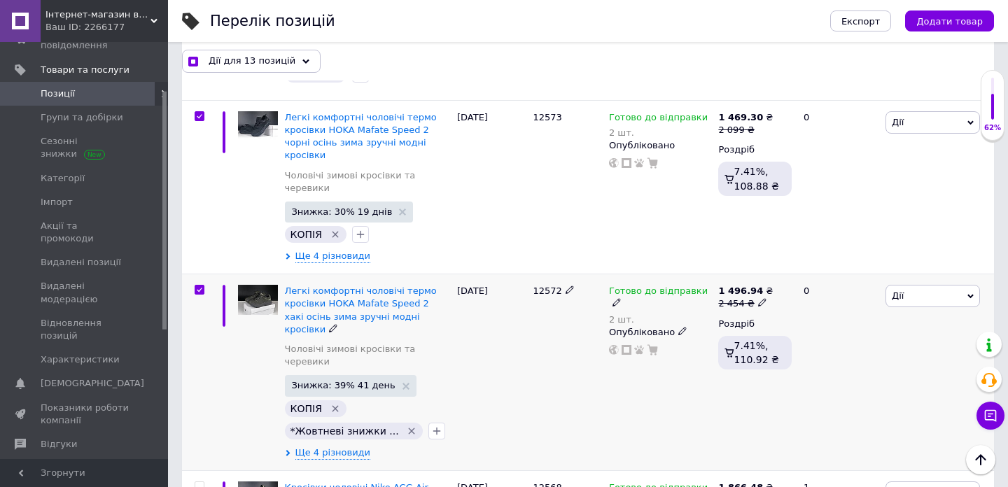
scroll to position [2913, 0]
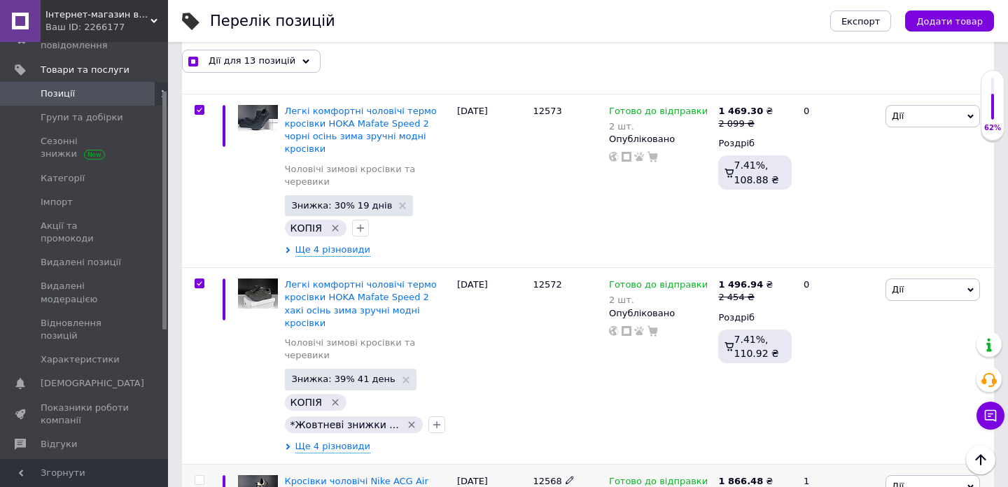
click at [202, 476] on input "checkbox" at bounding box center [199, 480] width 9 height 9
checkbox input "true"
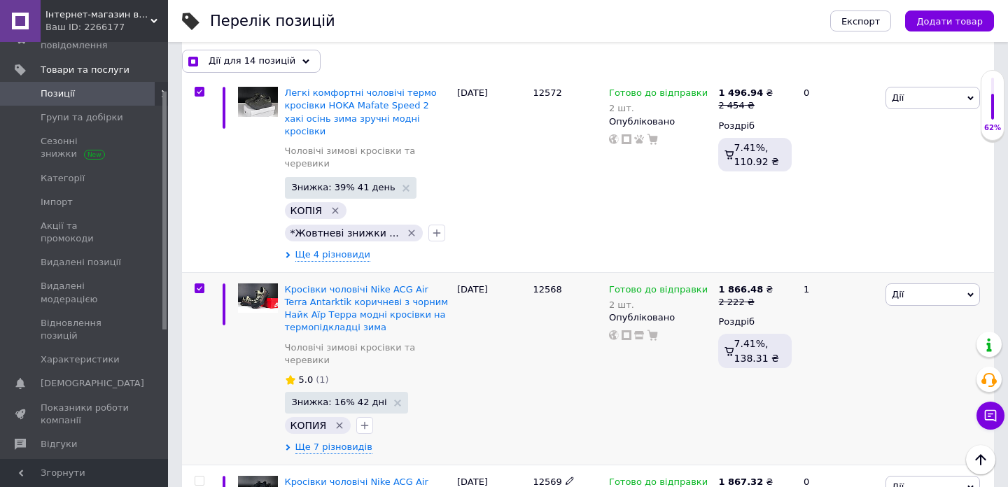
scroll to position [3106, 0]
click at [199, 476] on input "checkbox" at bounding box center [199, 480] width 9 height 9
checkbox input "true"
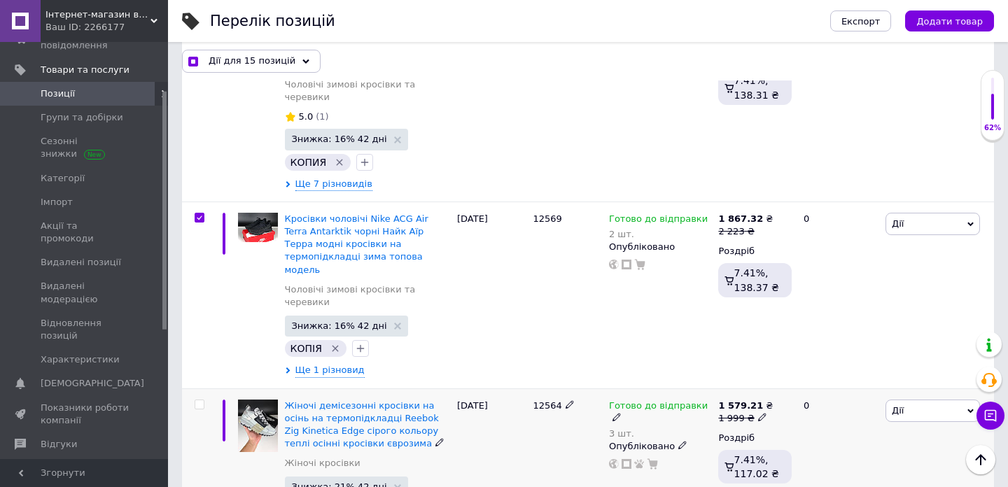
scroll to position [3374, 0]
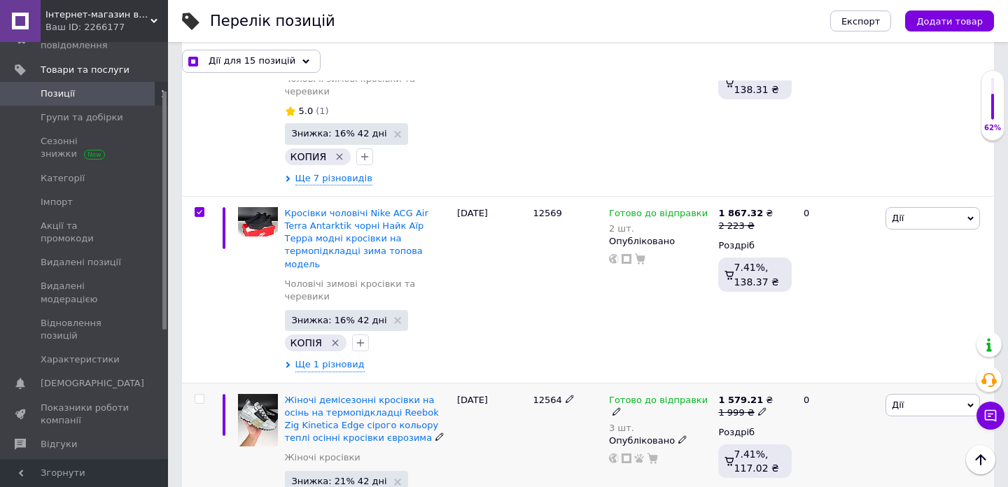
click at [199, 383] on div at bounding box center [197, 463] width 31 height 161
checkbox input "true"
click at [199, 395] on input "checkbox" at bounding box center [199, 399] width 9 height 9
checkbox input "true"
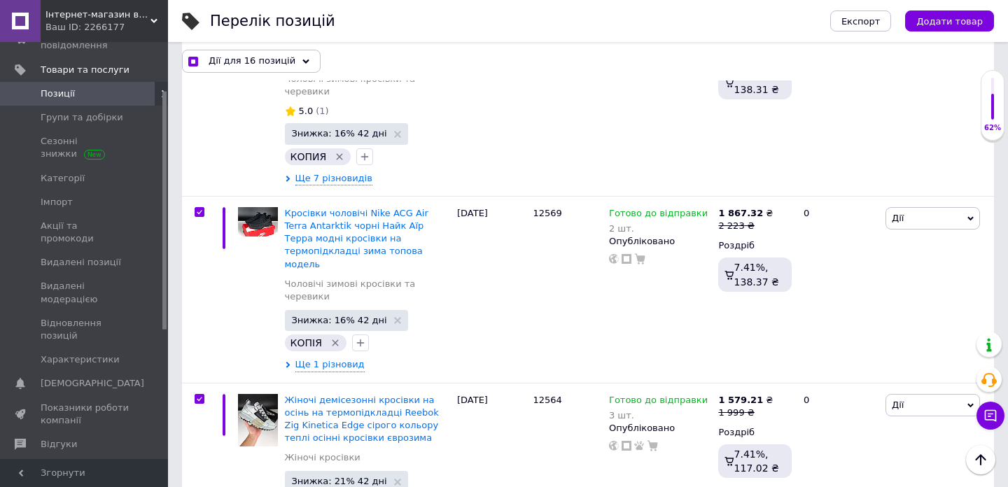
checkbox input "true"
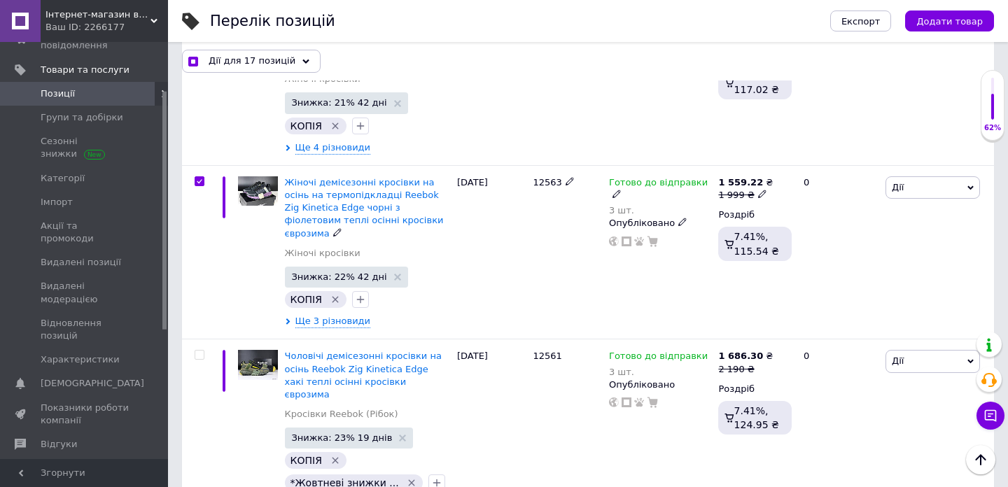
scroll to position [3759, 0]
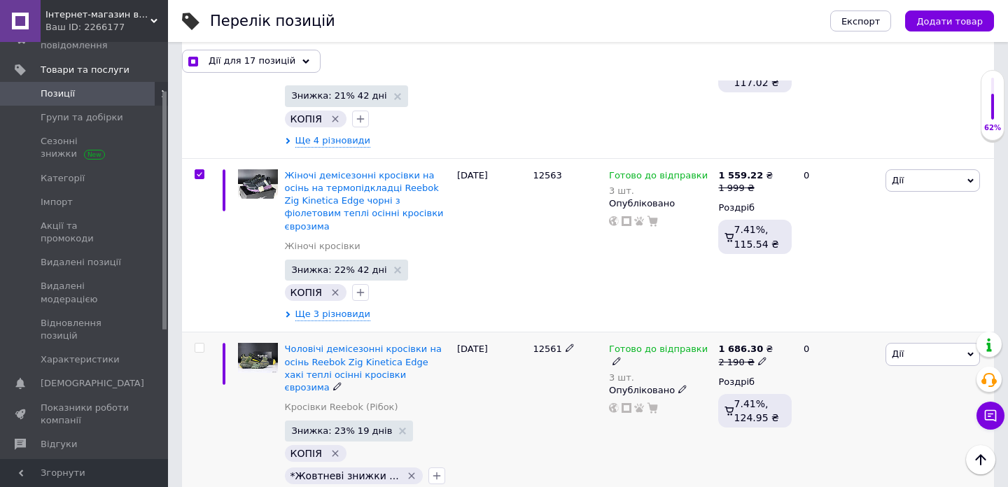
click at [197, 344] on input "checkbox" at bounding box center [199, 348] width 9 height 9
checkbox input "true"
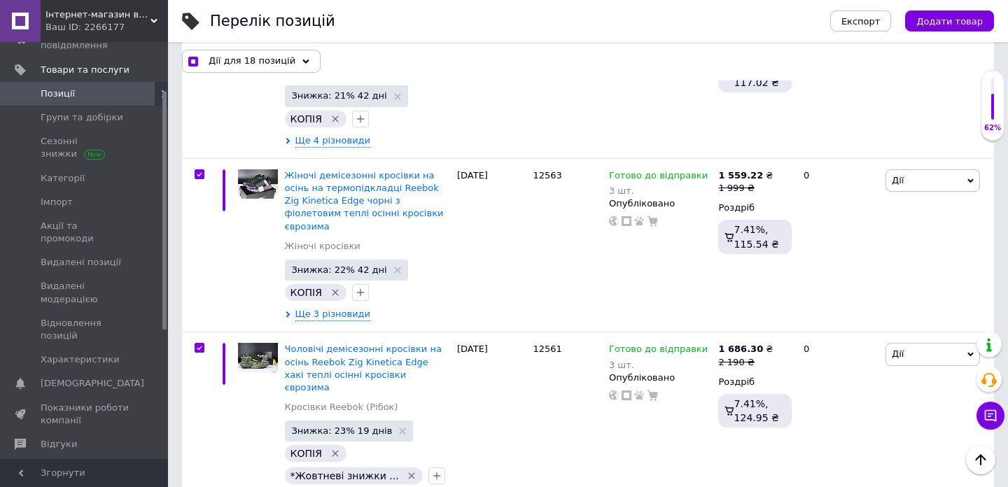
checkbox input "true"
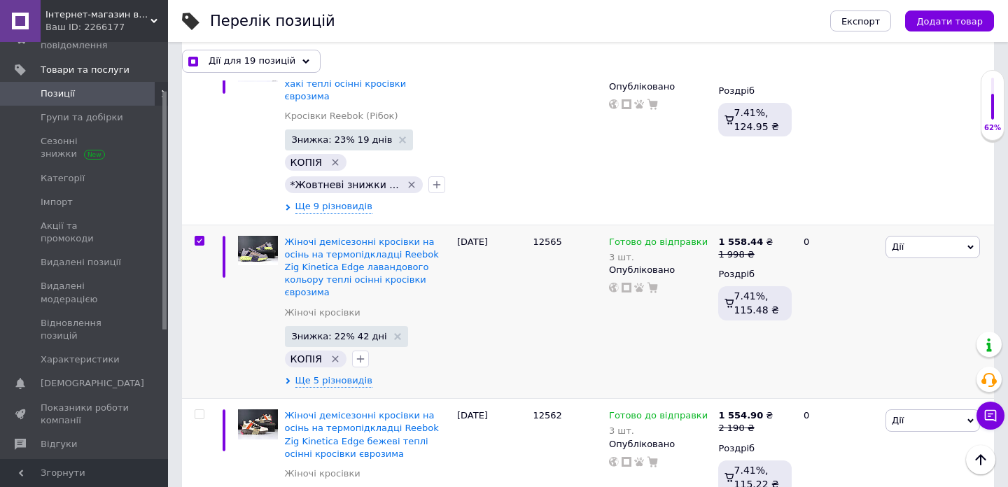
scroll to position [4097, 0]
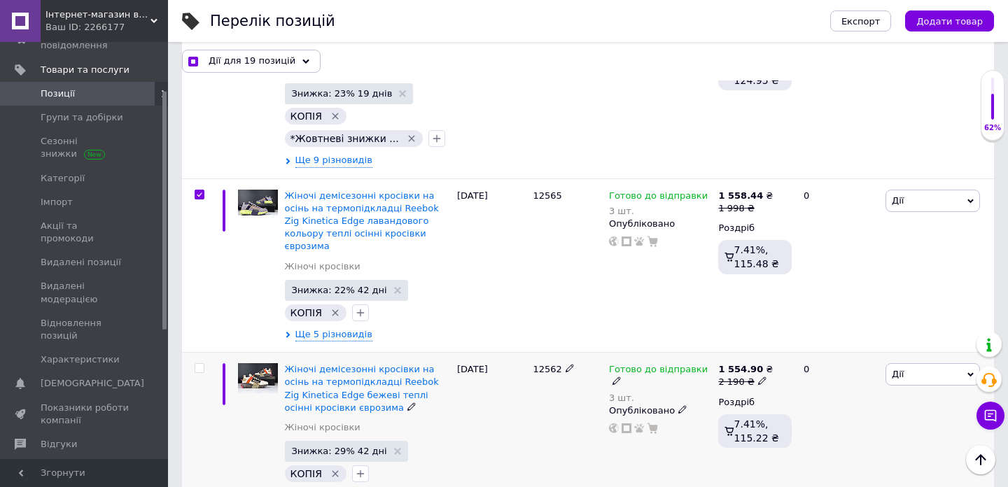
click at [199, 364] on input "checkbox" at bounding box center [199, 368] width 9 height 9
checkbox input "true"
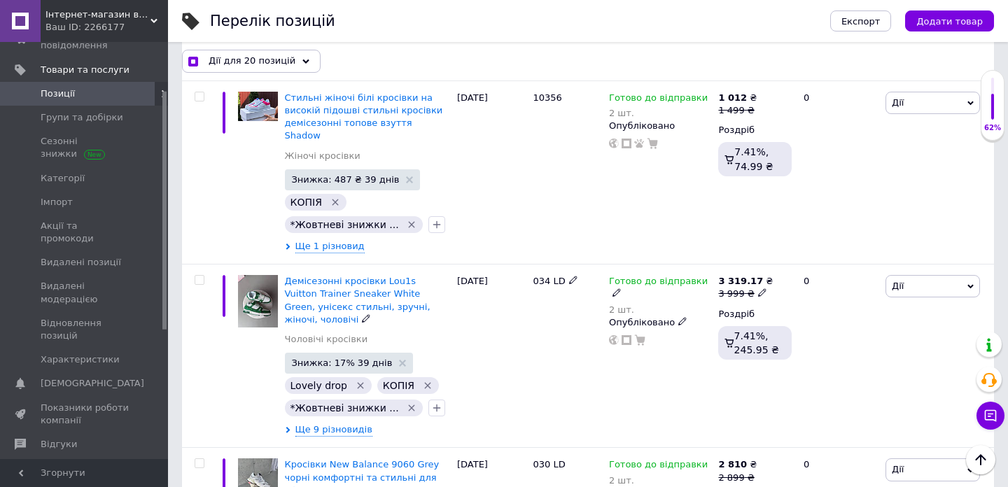
scroll to position [8748, 0]
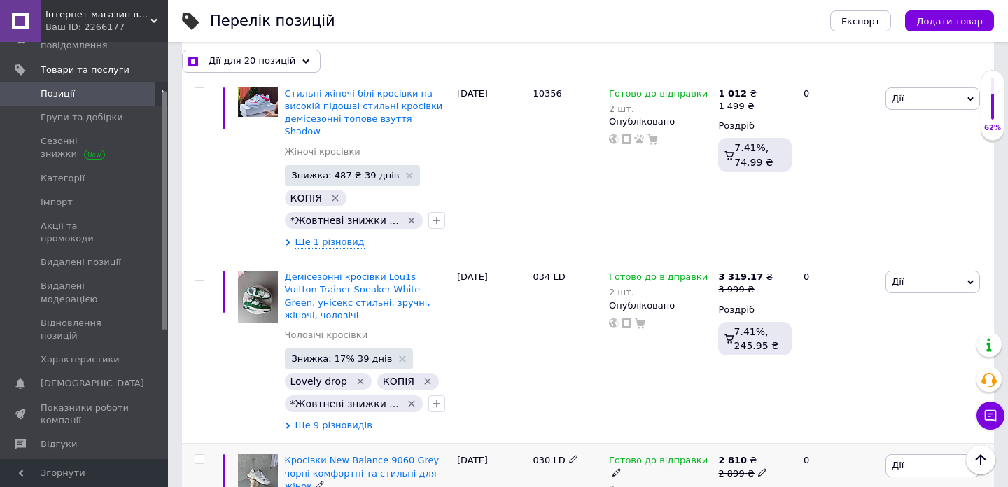
click at [198, 455] on input "checkbox" at bounding box center [199, 459] width 9 height 9
checkbox input "true"
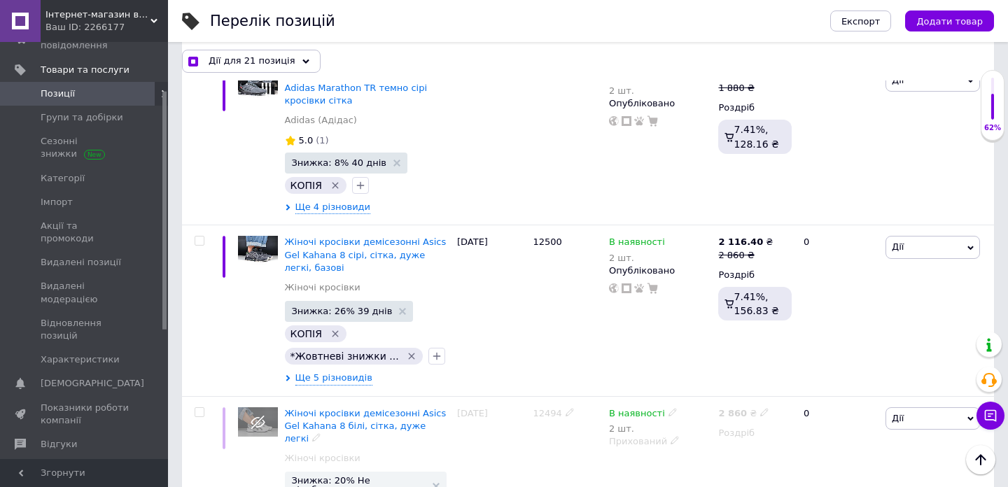
scroll to position [12564, 0]
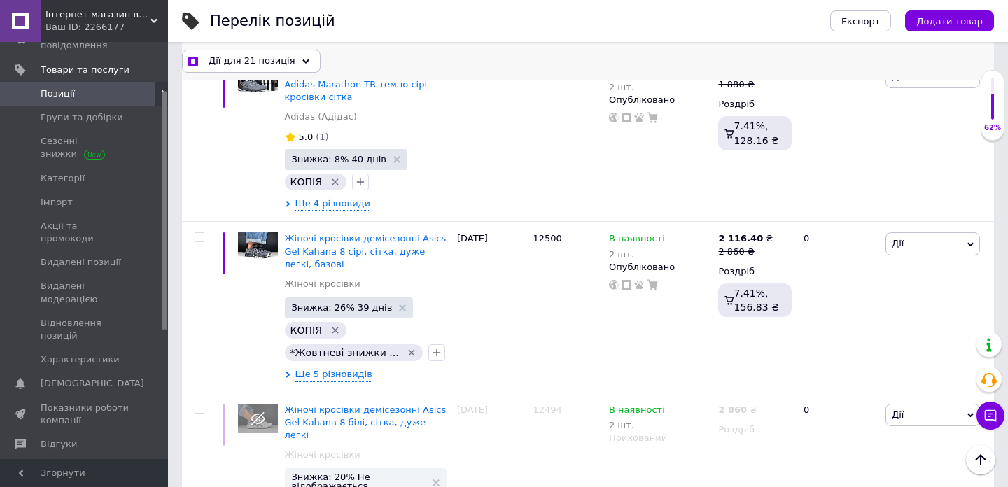
click at [237, 62] on span "Дії для 21 позиція" at bounding box center [252, 61] width 87 height 13
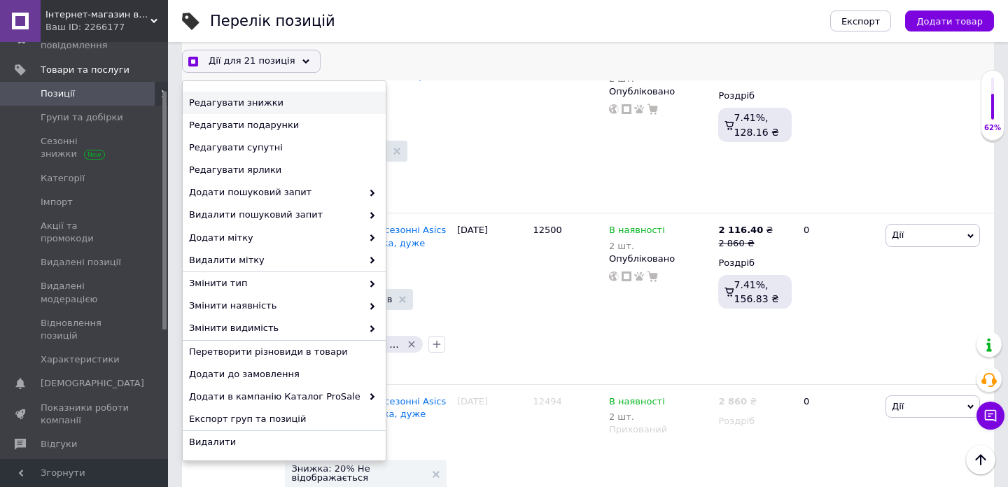
scroll to position [12580, 0]
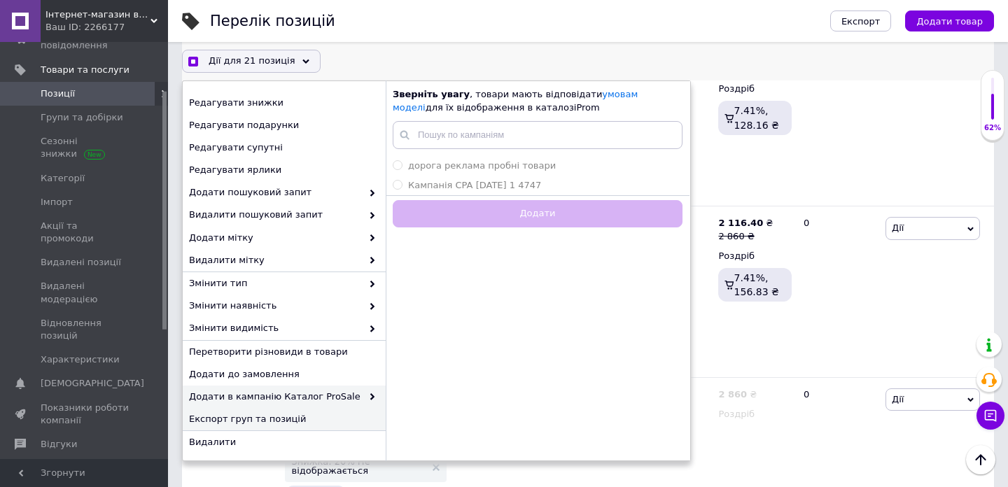
click at [255, 423] on span "Експорт груп та позицій" at bounding box center [282, 419] width 187 height 13
checkbox input "true"
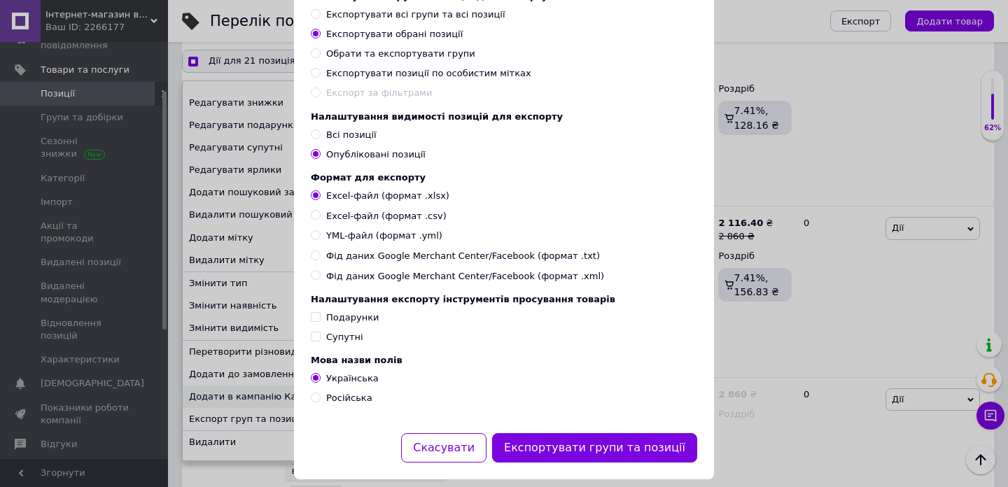
scroll to position [115, 0]
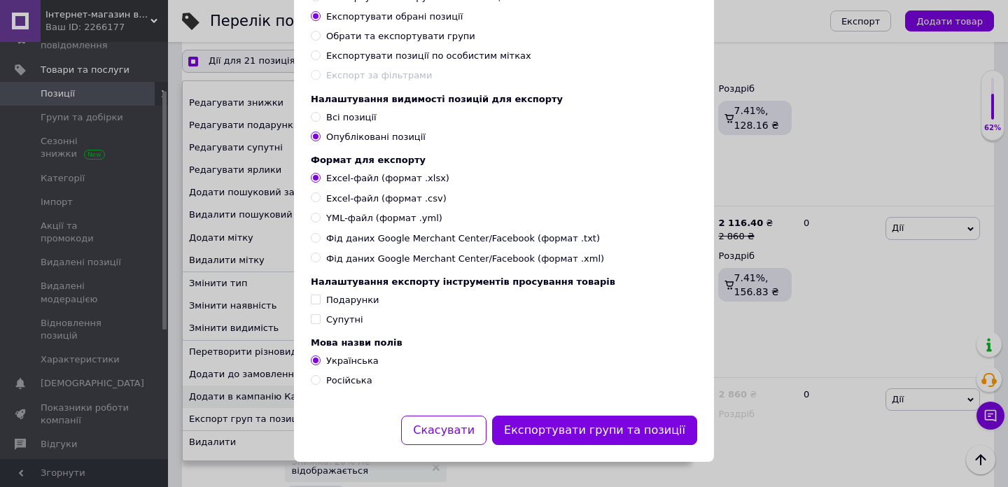
click at [342, 320] on div "Супутні" at bounding box center [344, 320] width 37 height 13
click at [320, 320] on input "Супутні" at bounding box center [315, 318] width 9 height 9
checkbox input "true"
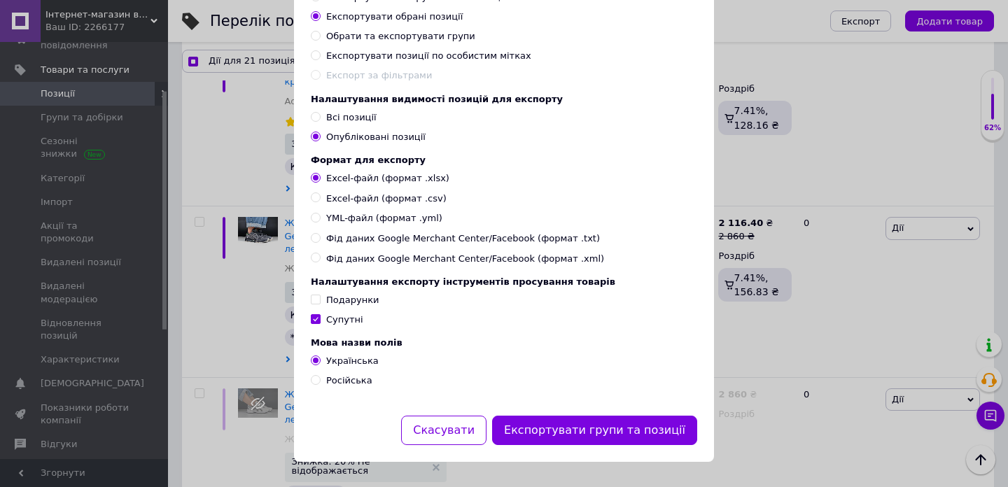
click at [329, 380] on span "Російська" at bounding box center [349, 380] width 46 height 10
click at [320, 380] on input "Російська" at bounding box center [315, 379] width 9 height 9
radio input "true"
checkbox input "true"
click at [326, 358] on span "Українська" at bounding box center [352, 361] width 52 height 10
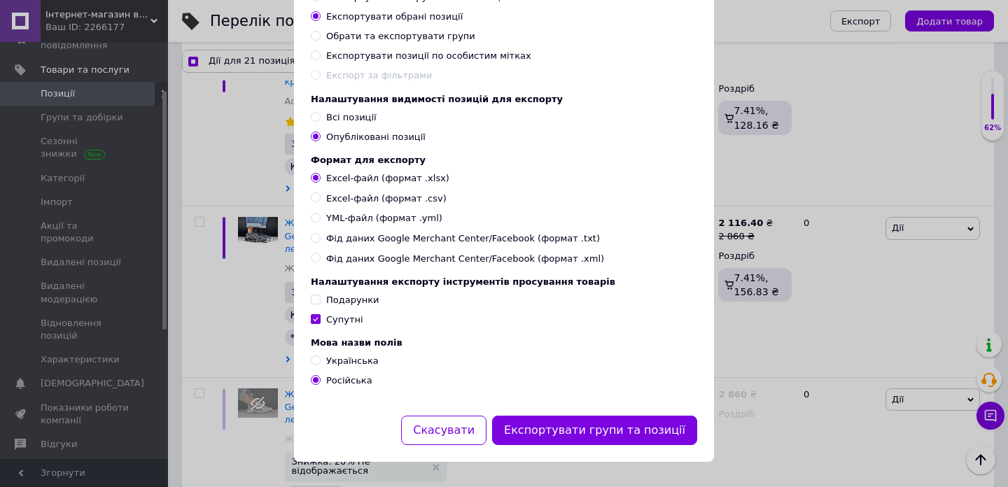
click at [320, 358] on input "Українська" at bounding box center [315, 360] width 9 height 9
radio input "true"
click at [549, 428] on button "Експортувати групи та позиції" at bounding box center [594, 431] width 205 height 30
checkbox input "true"
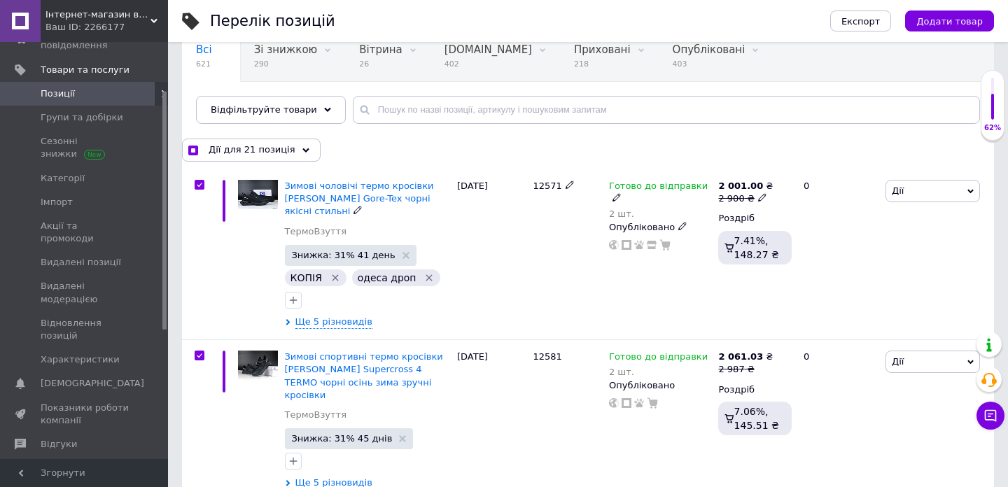
scroll to position [123, 0]
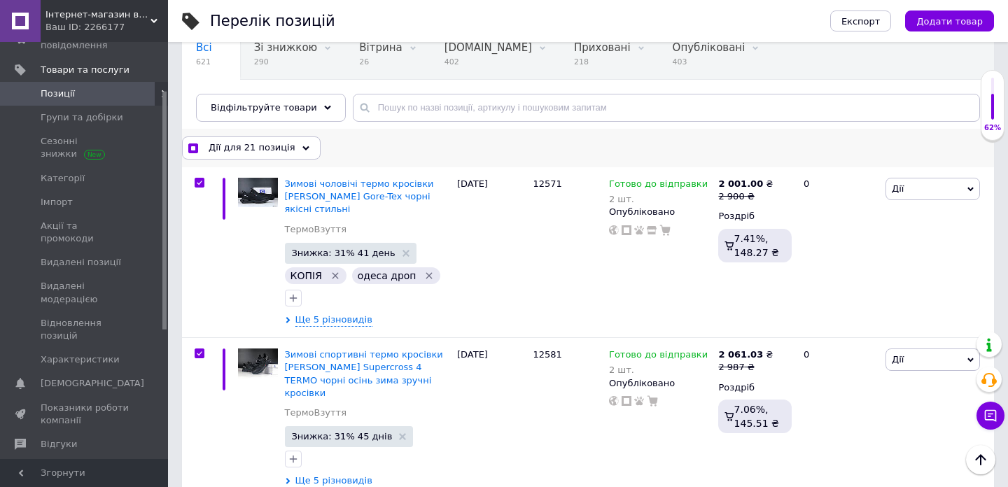
click at [188, 146] on input "checkbox" at bounding box center [192, 148] width 9 height 9
checkbox input "false"
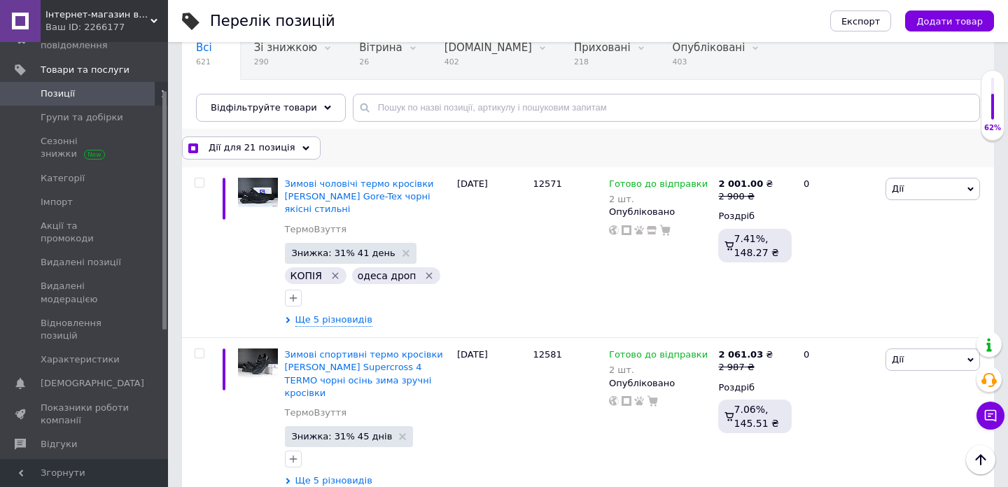
checkbox input "false"
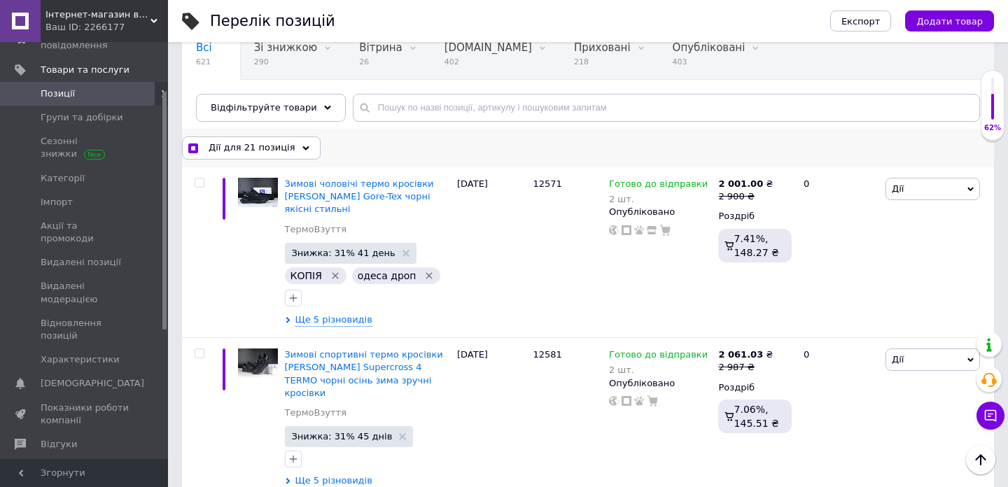
checkbox input "false"
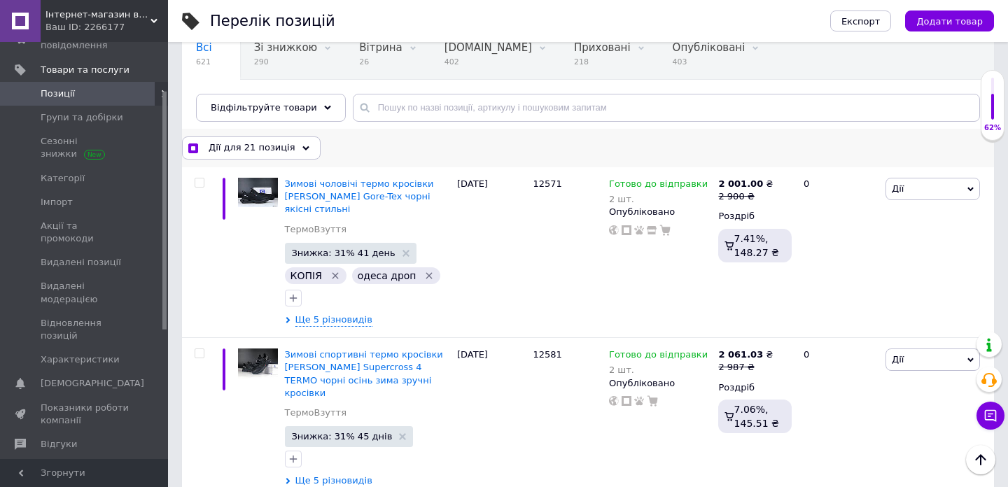
checkbox input "false"
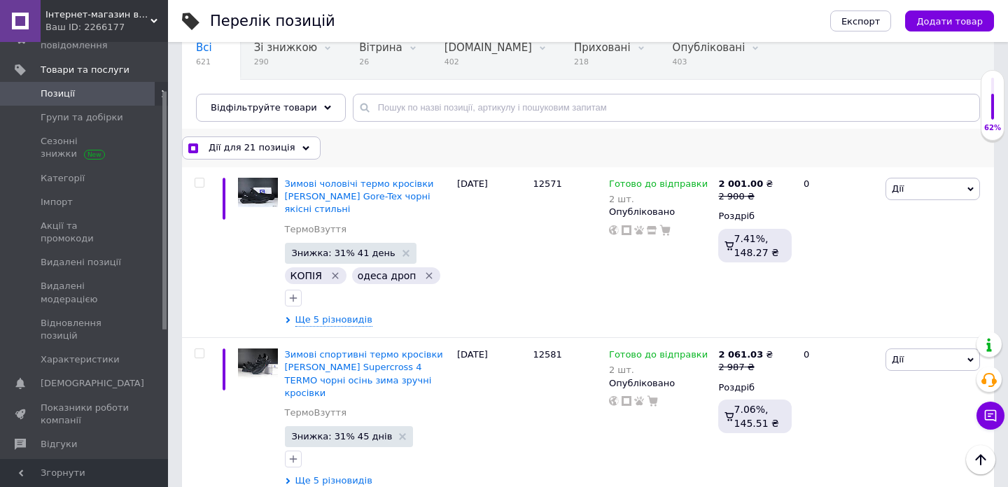
checkbox input "false"
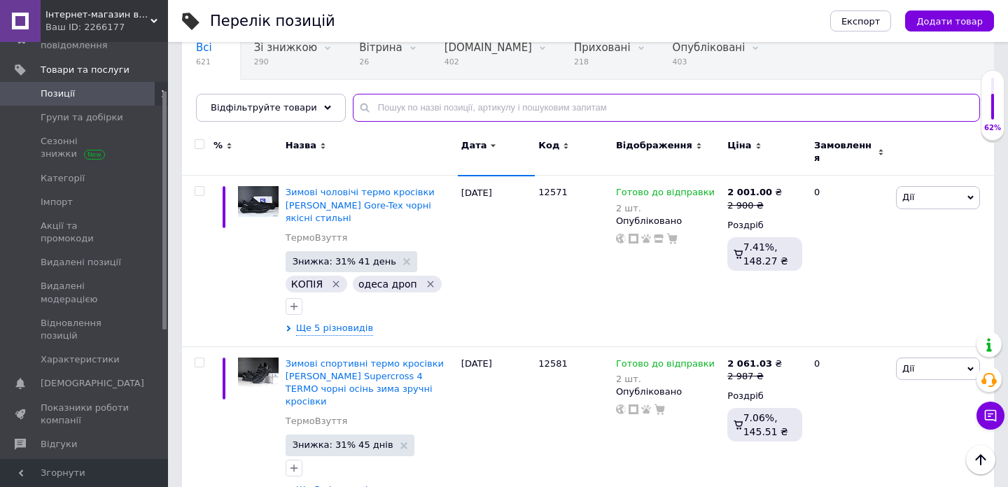
click at [395, 99] on input "text" at bounding box center [666, 108] width 627 height 28
paste input "12583"
type input "12583"
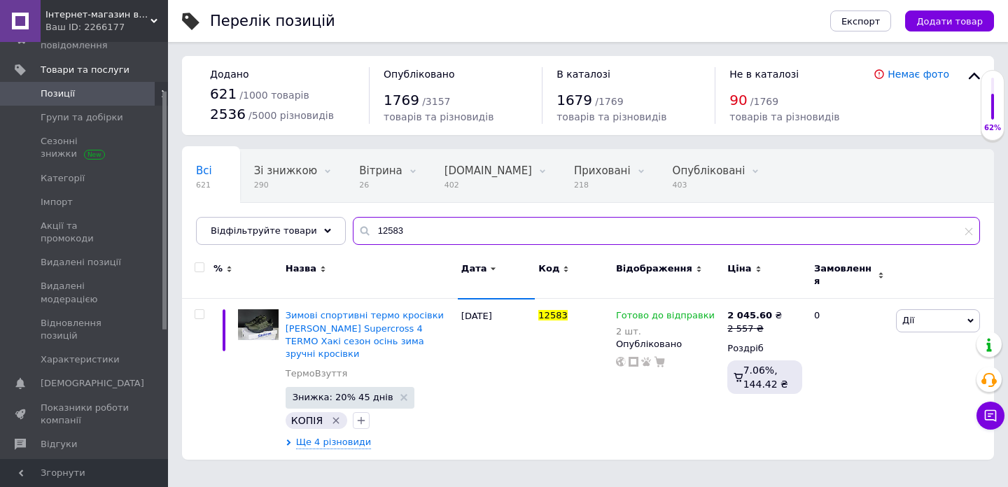
click at [388, 223] on input "12583" at bounding box center [666, 231] width 627 height 28
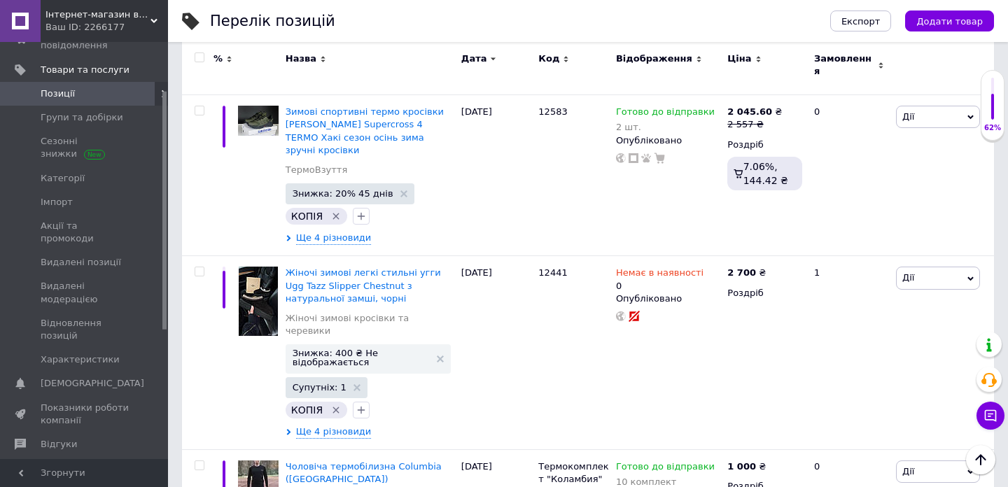
scroll to position [741, 0]
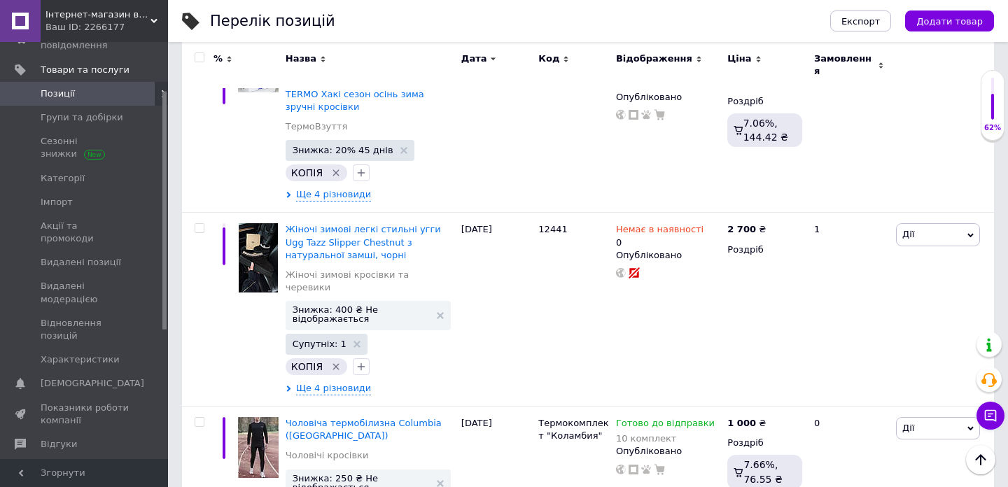
click at [65, 19] on span "Інтернет-магазин взуття "OBUFF-SHOP"" at bounding box center [97, 14] width 105 height 13
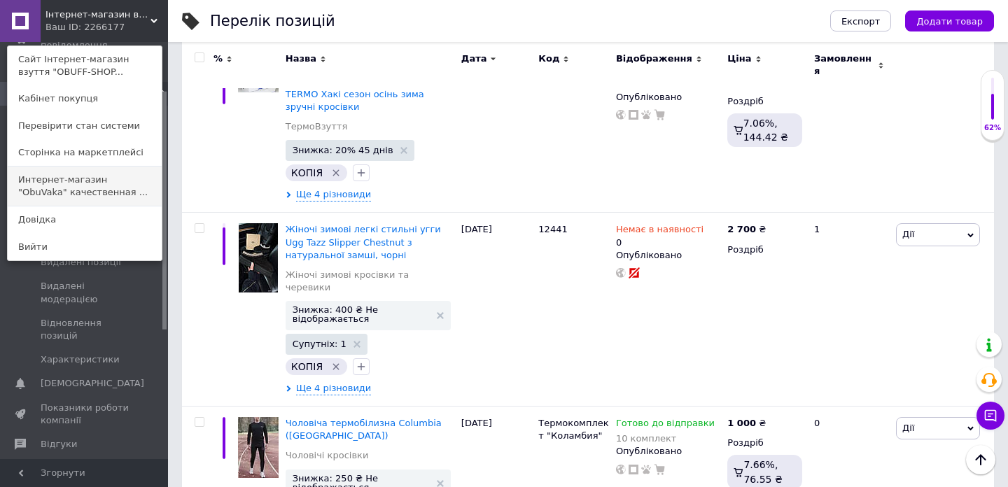
click at [67, 185] on link "Интернет-магазин "ObuVaka" качественная ..." at bounding box center [85, 186] width 154 height 39
